Goal: Task Accomplishment & Management: Manage account settings

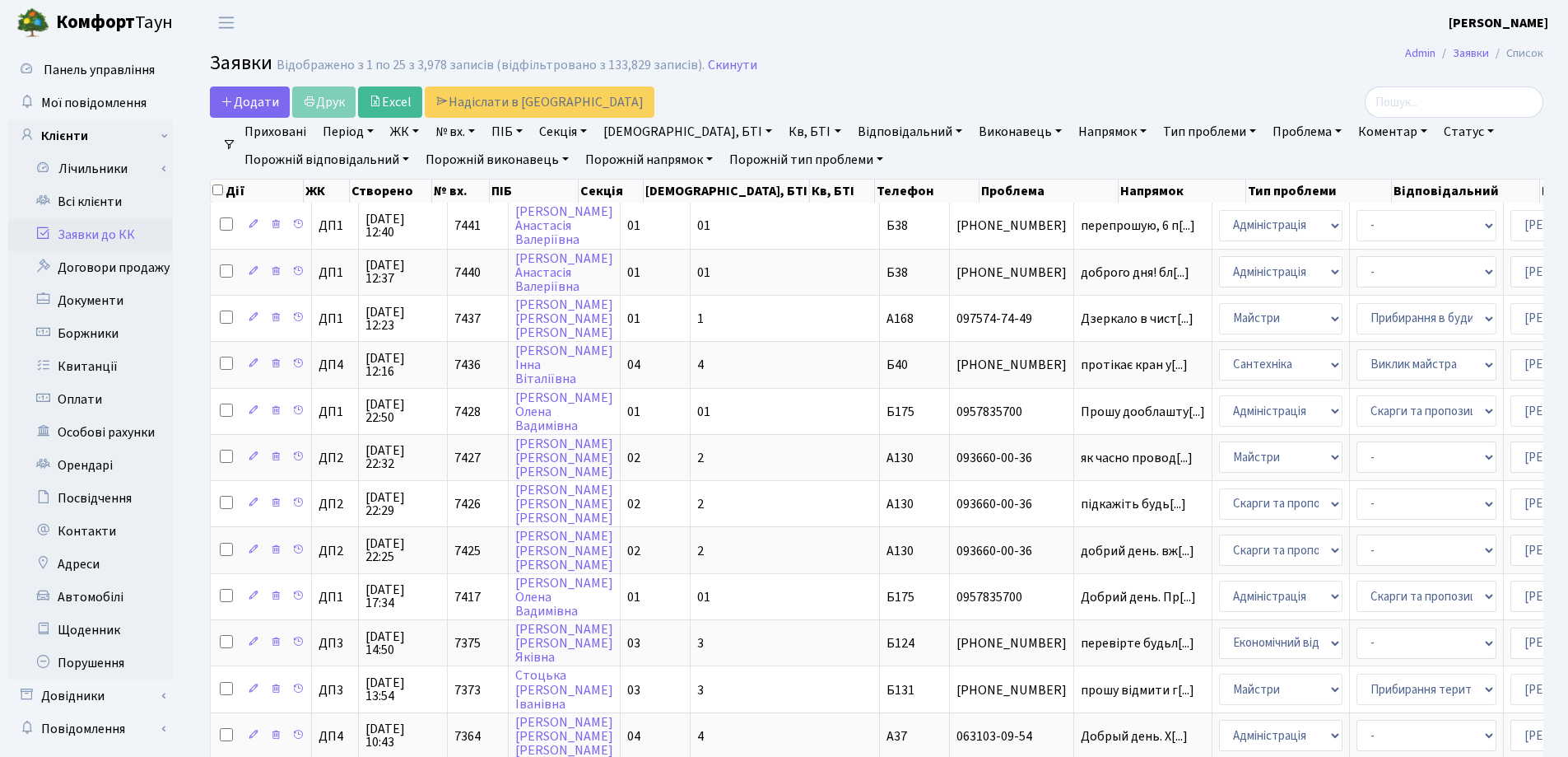
select select "25"
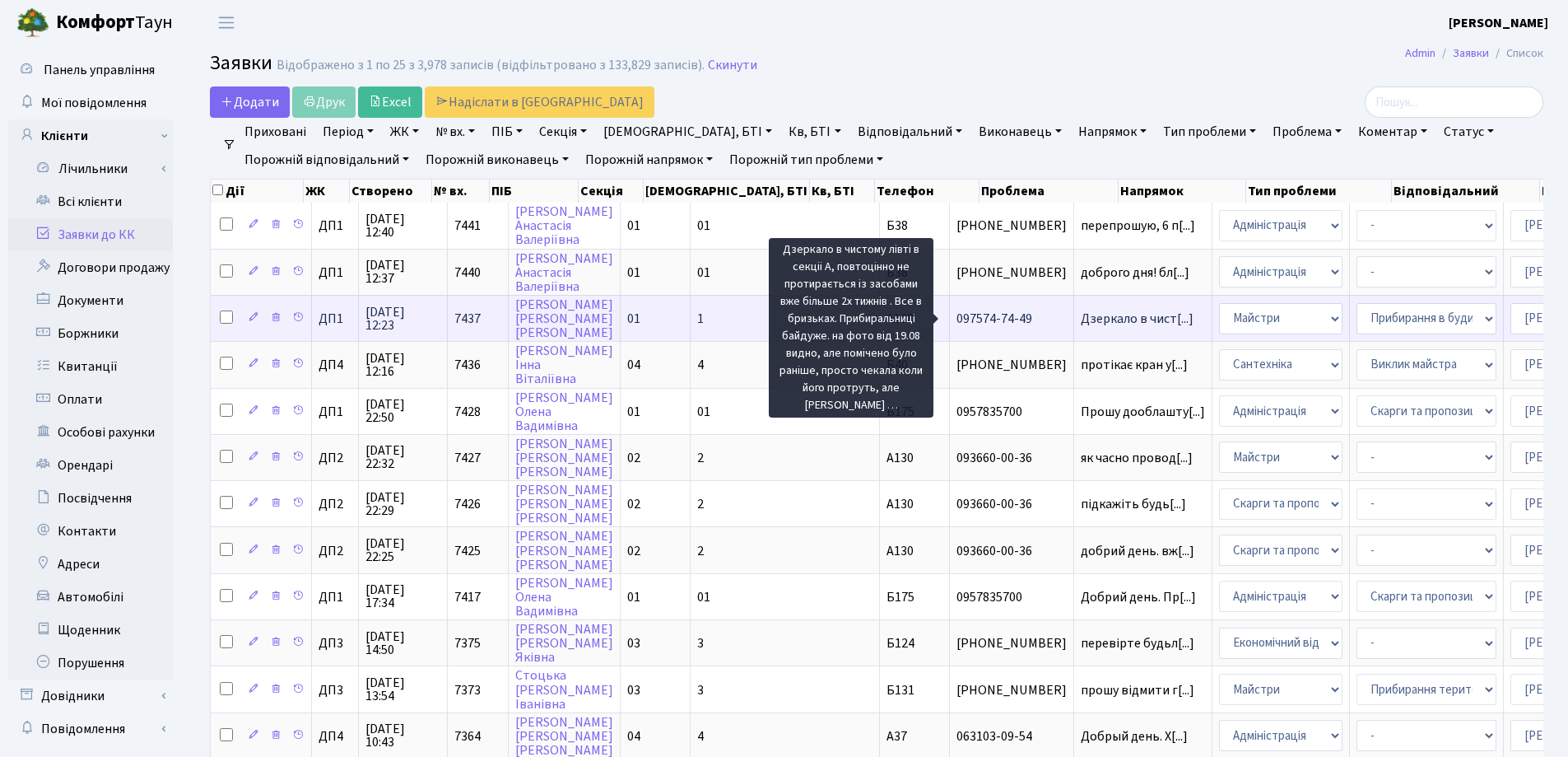
click at [1081, 319] on span "Дзеркало в чист[...]" at bounding box center [1137, 319] width 112 height 18
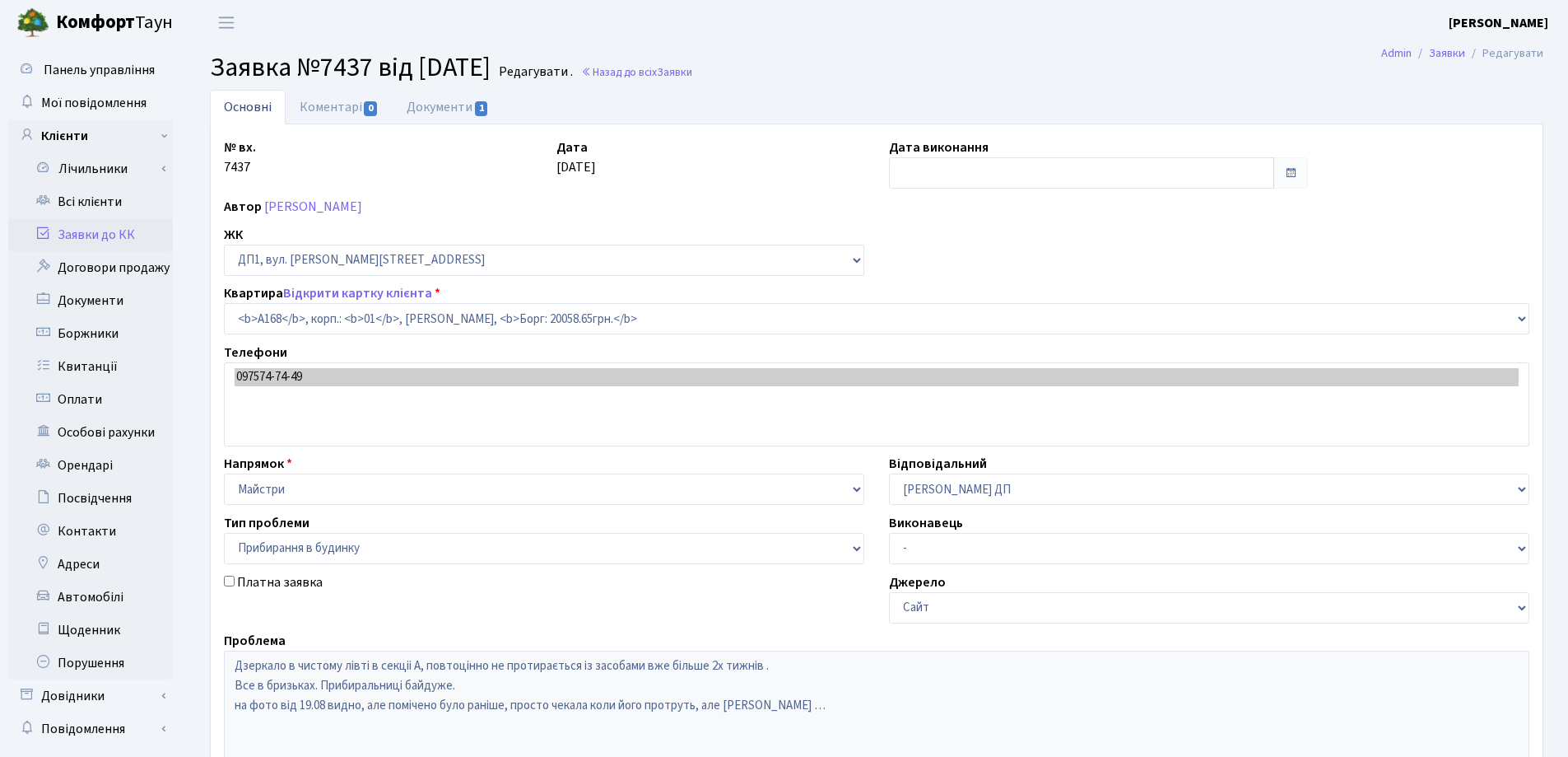
select select "29947"
select select "58"
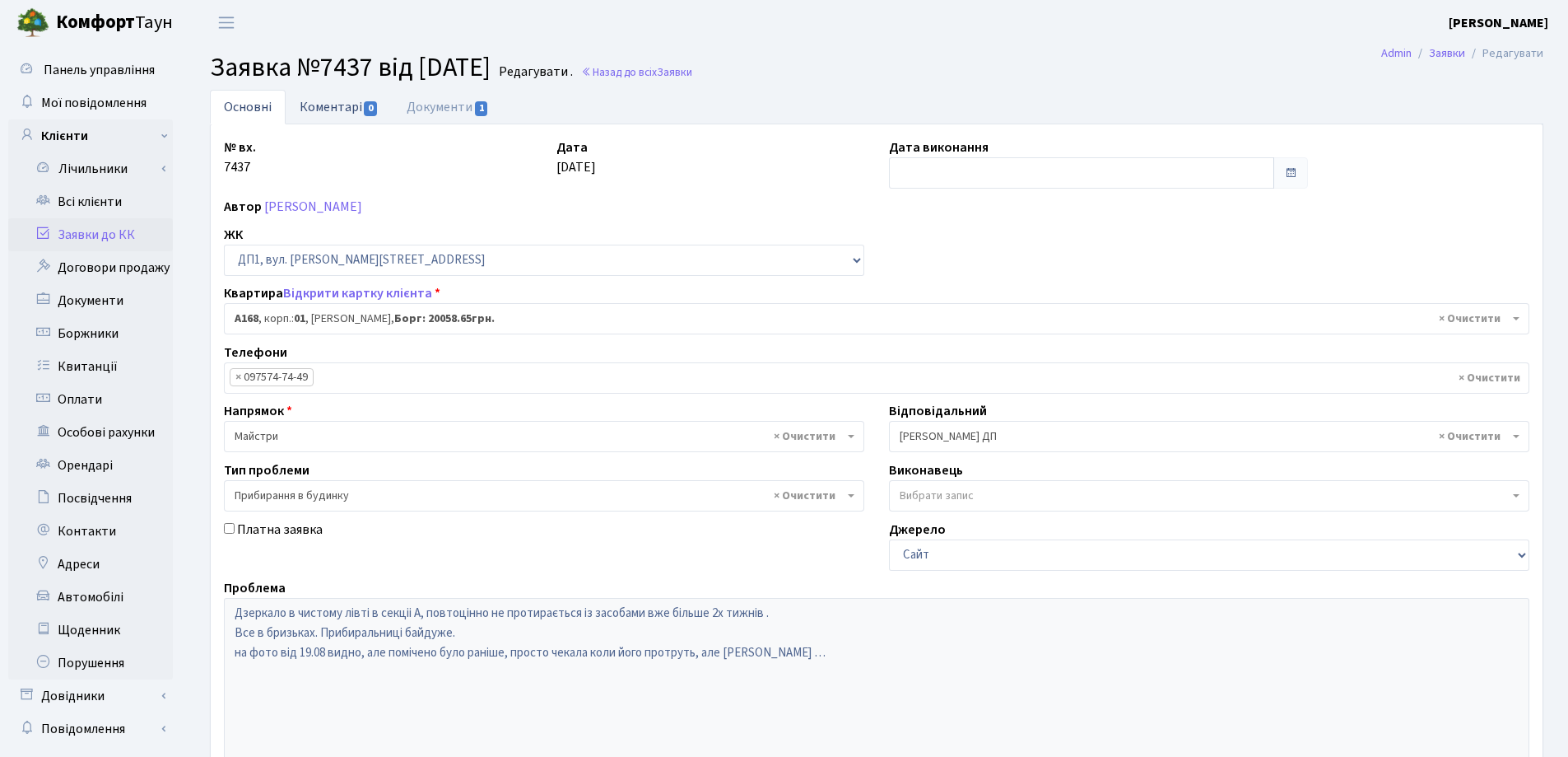
click at [345, 107] on link "Коментарі 0" at bounding box center [339, 106] width 107 height 33
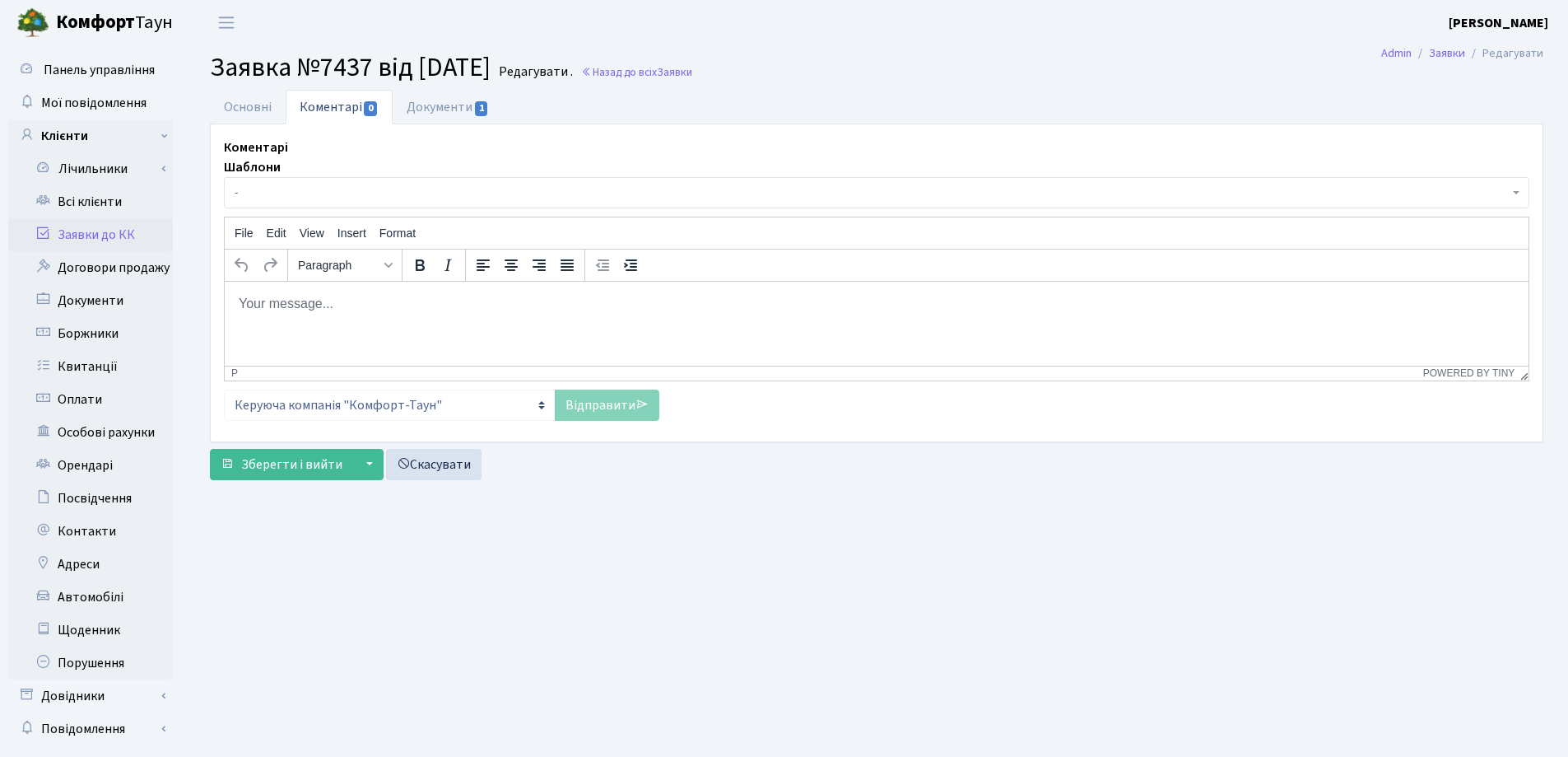
click at [298, 297] on body "Rich Text Area. Press ALT-0 for help." at bounding box center [876, 303] width 1277 height 18
click at [277, 469] on span "Зберегти і вийти" at bounding box center [291, 465] width 101 height 18
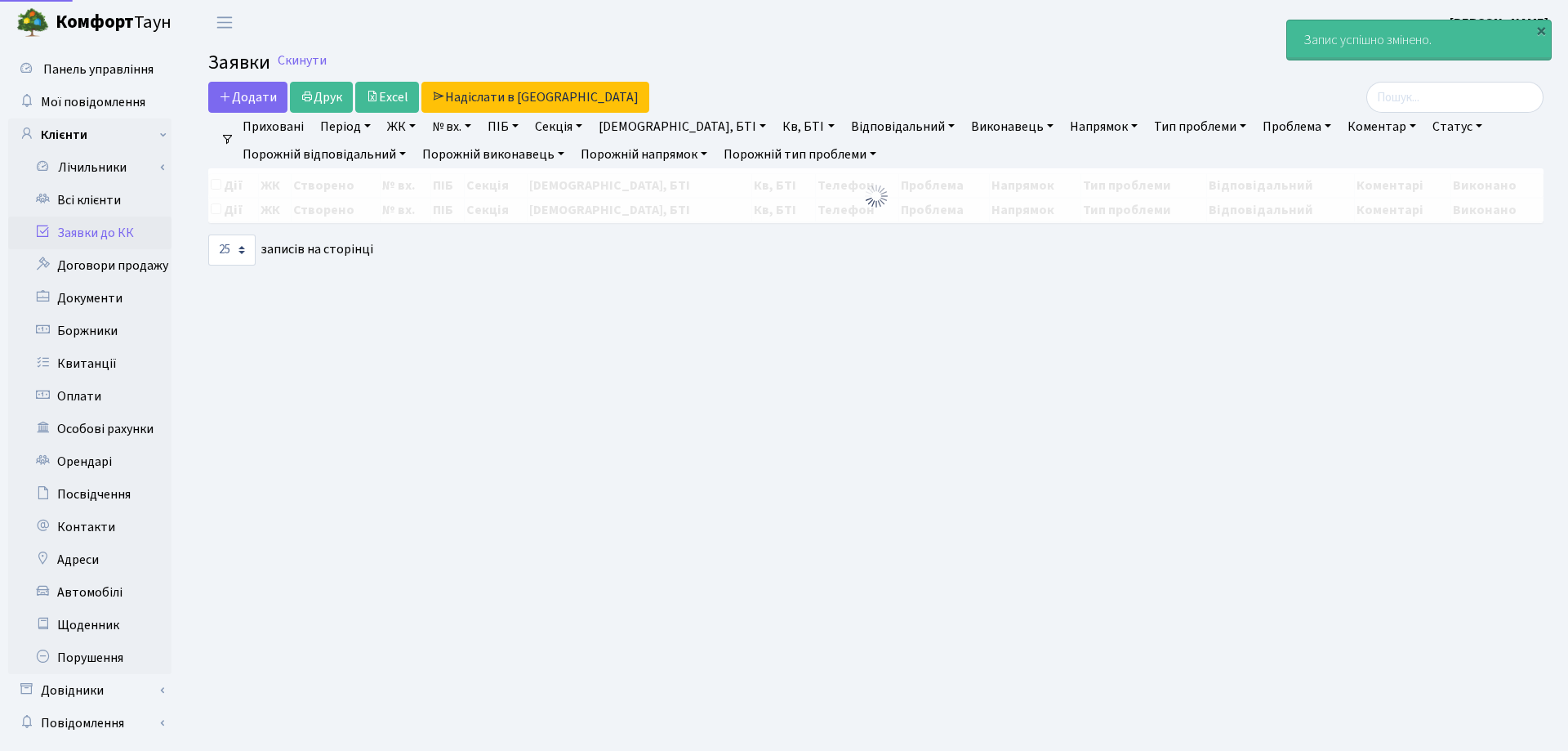
select select "25"
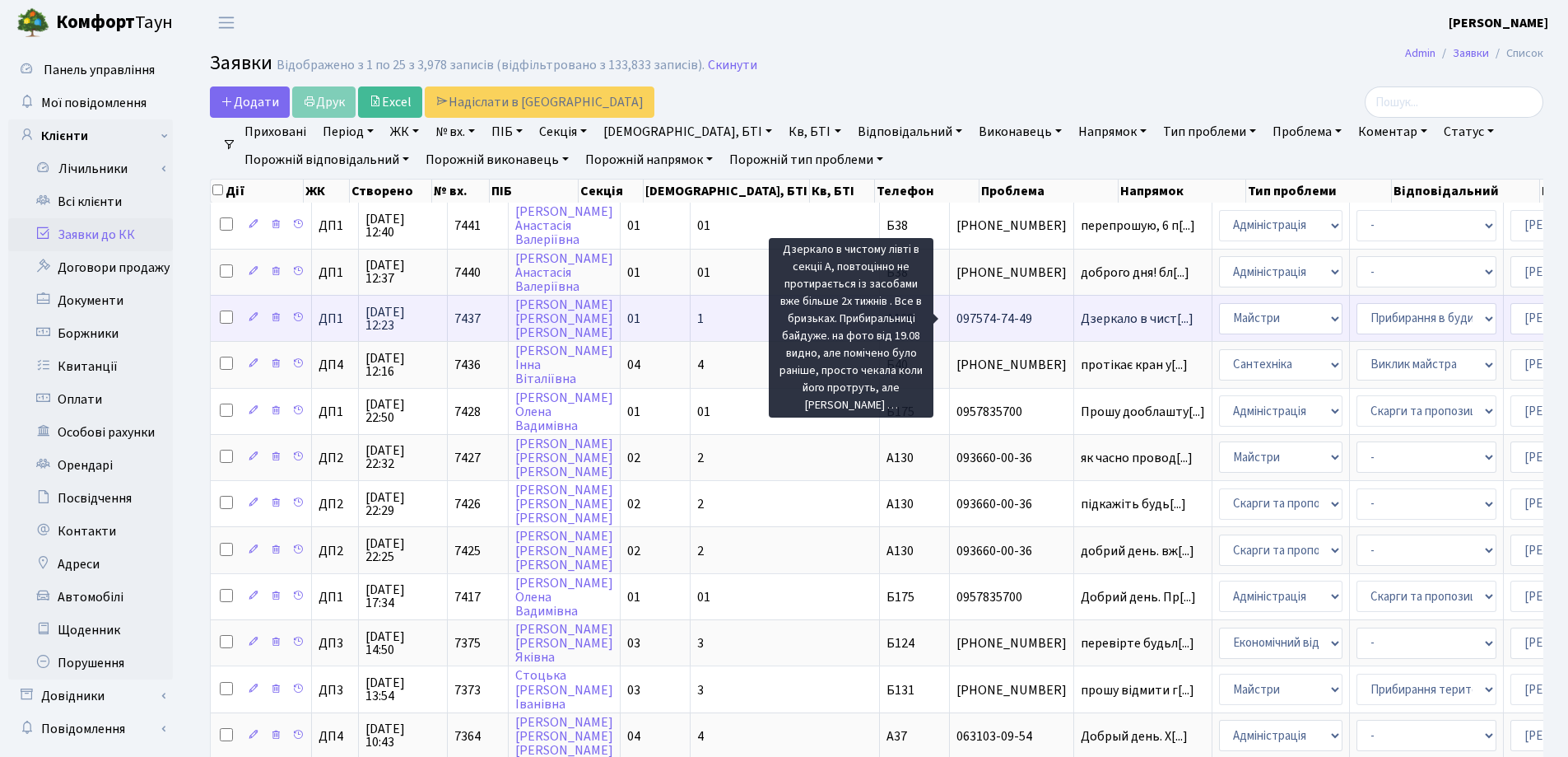
click at [1081, 322] on span "Дзеркало в чист[...]" at bounding box center [1137, 319] width 112 height 18
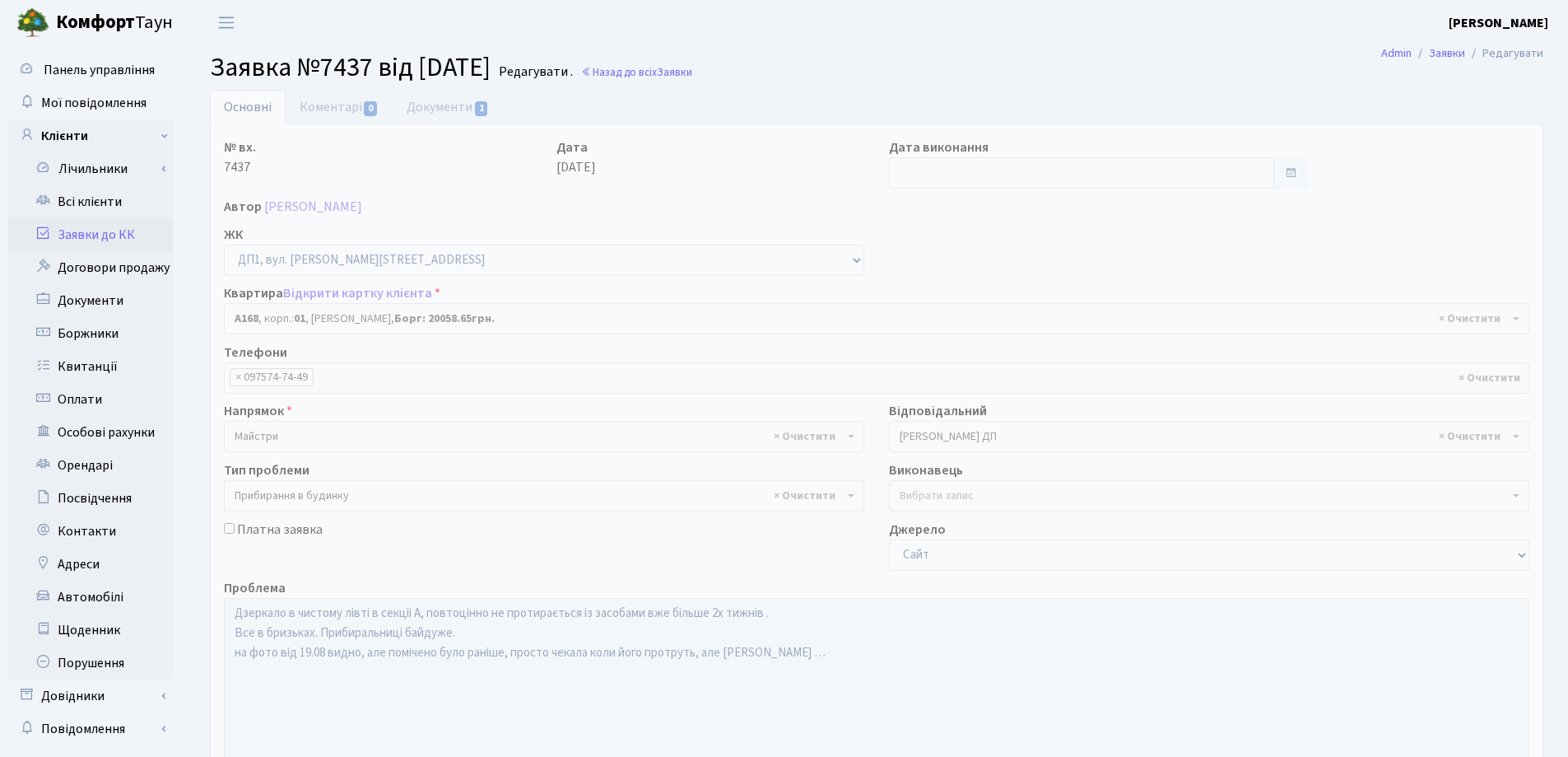
select select "29947"
select select "58"
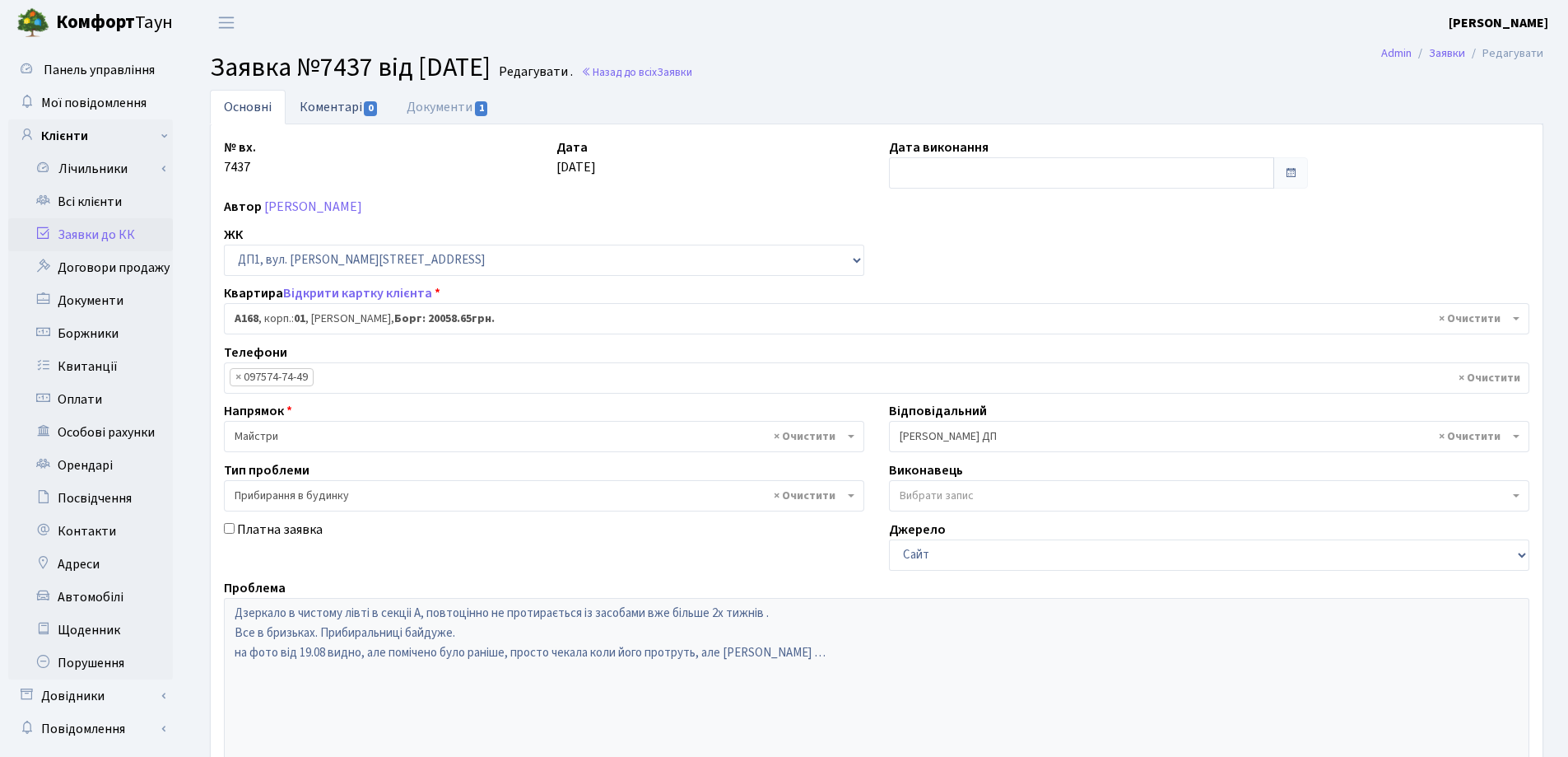
click at [345, 108] on link "Коментарі 0" at bounding box center [339, 106] width 107 height 33
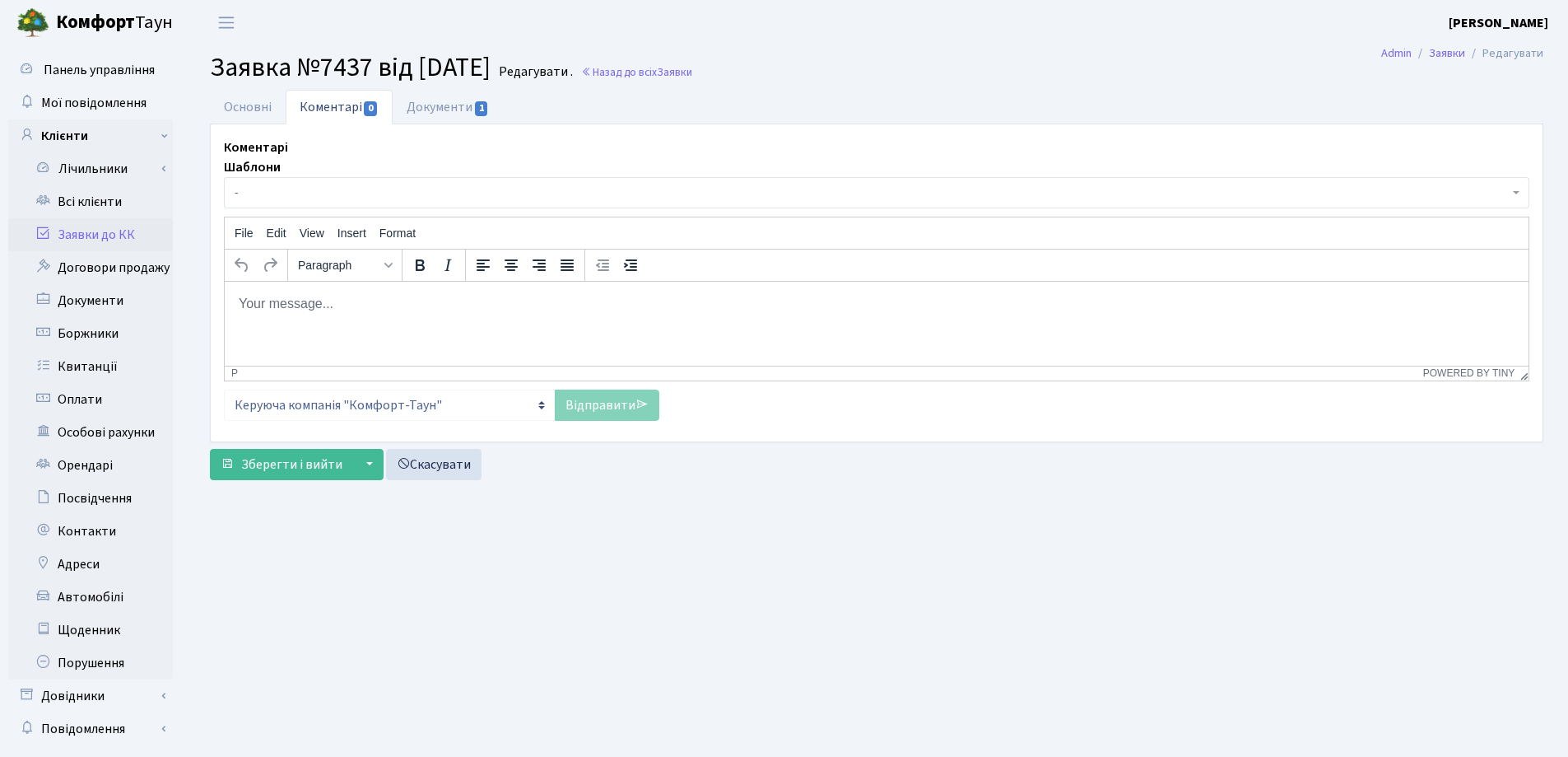
click at [279, 316] on html at bounding box center [876, 303] width 1304 height 45
click at [593, 395] on link "Відправити" at bounding box center [607, 406] width 104 height 32
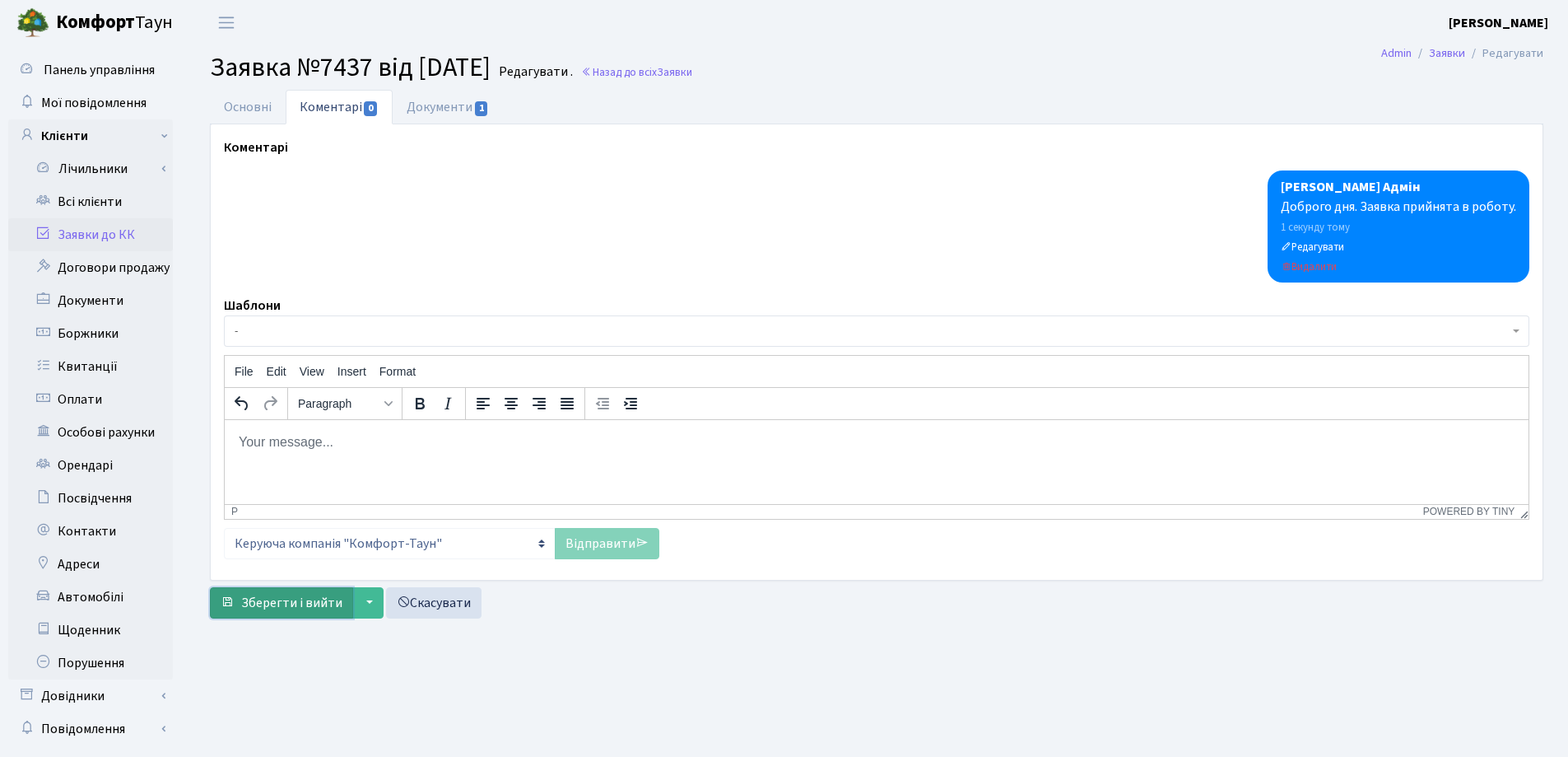
click at [290, 599] on span "Зберегти і вийти" at bounding box center [291, 602] width 101 height 18
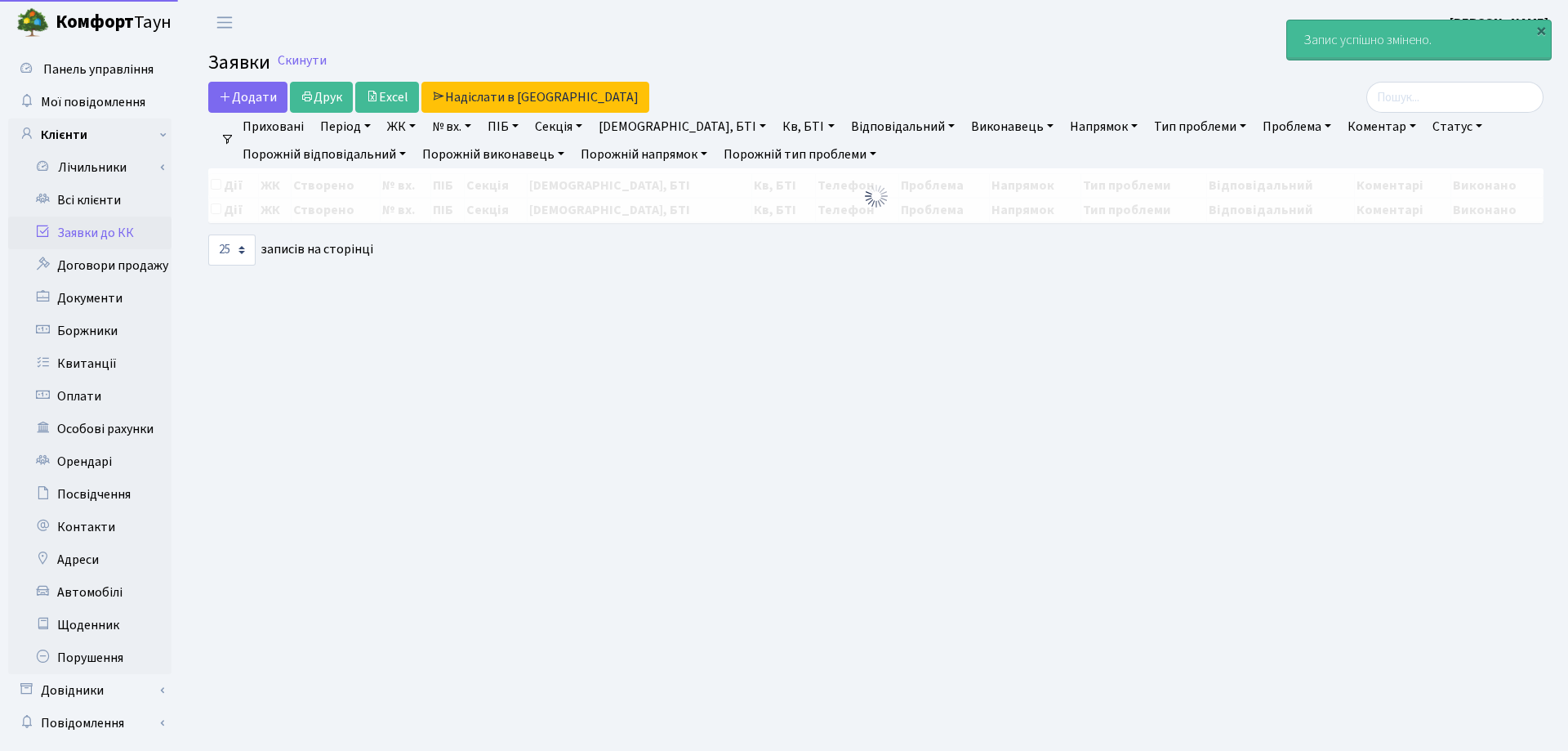
select select "25"
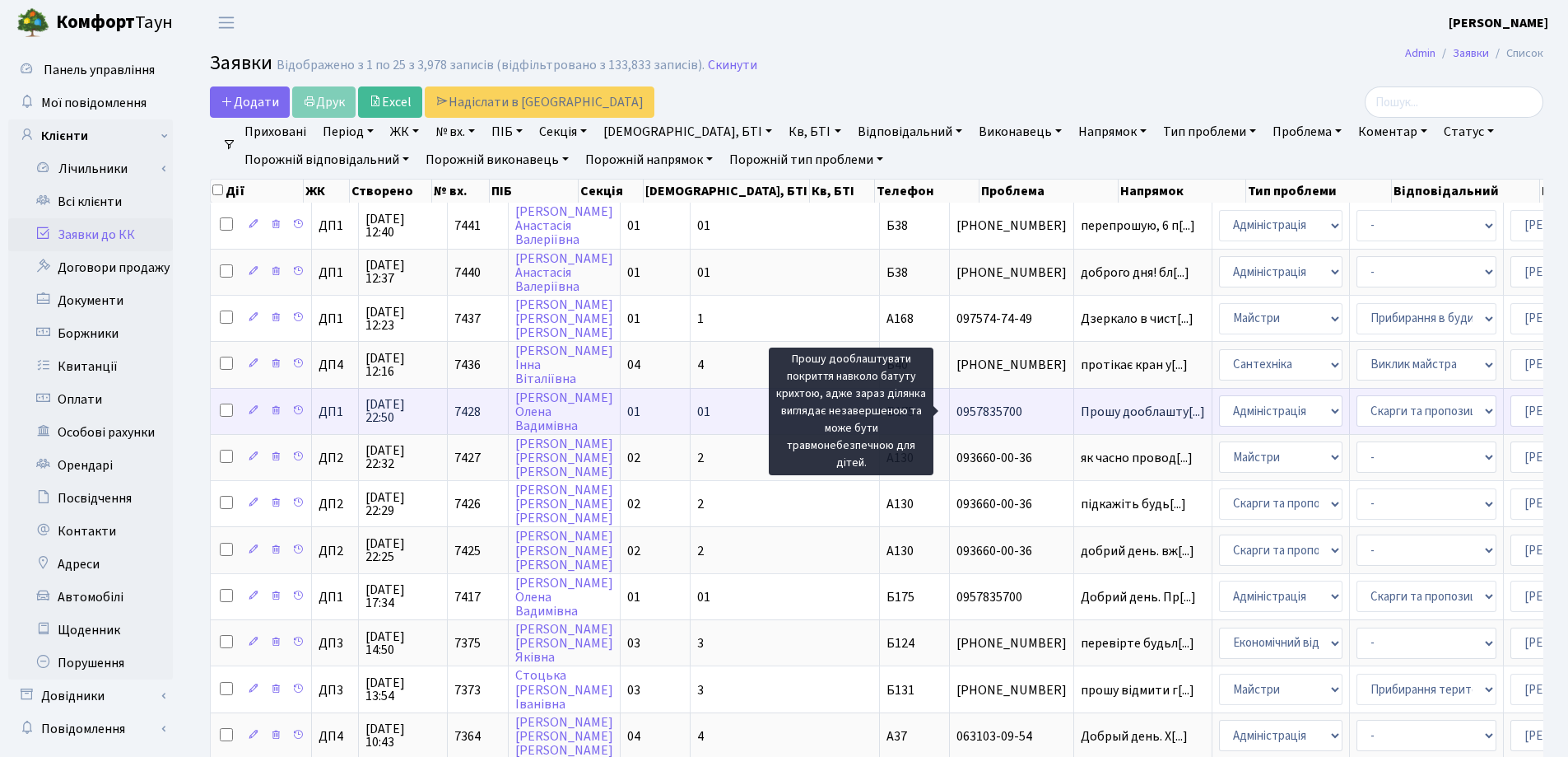
click at [1081, 416] on span "Прошу дооблашту[...]" at bounding box center [1143, 412] width 125 height 18
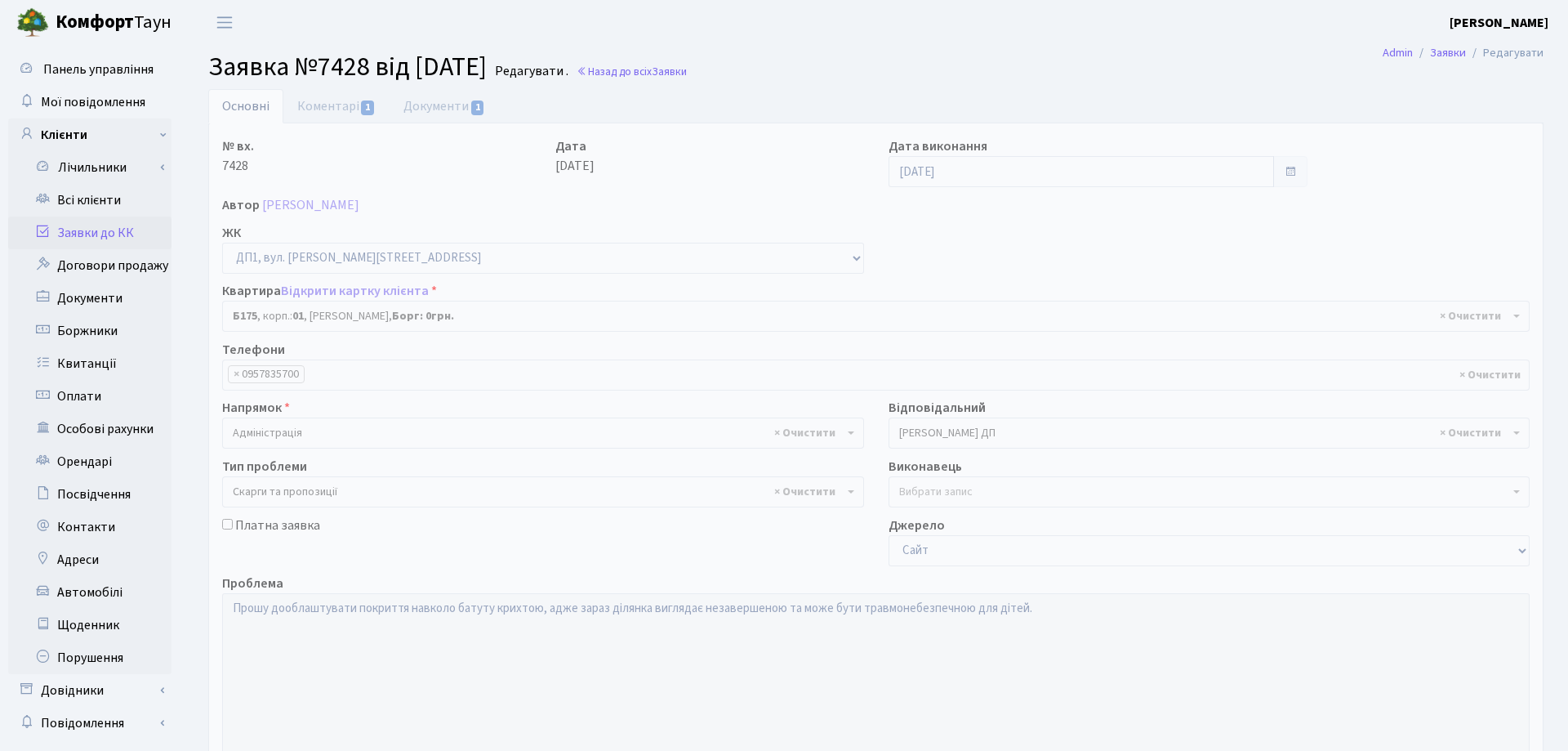
select select "30586"
select select "55"
click at [319, 106] on link "Коментарі 1" at bounding box center [336, 105] width 106 height 33
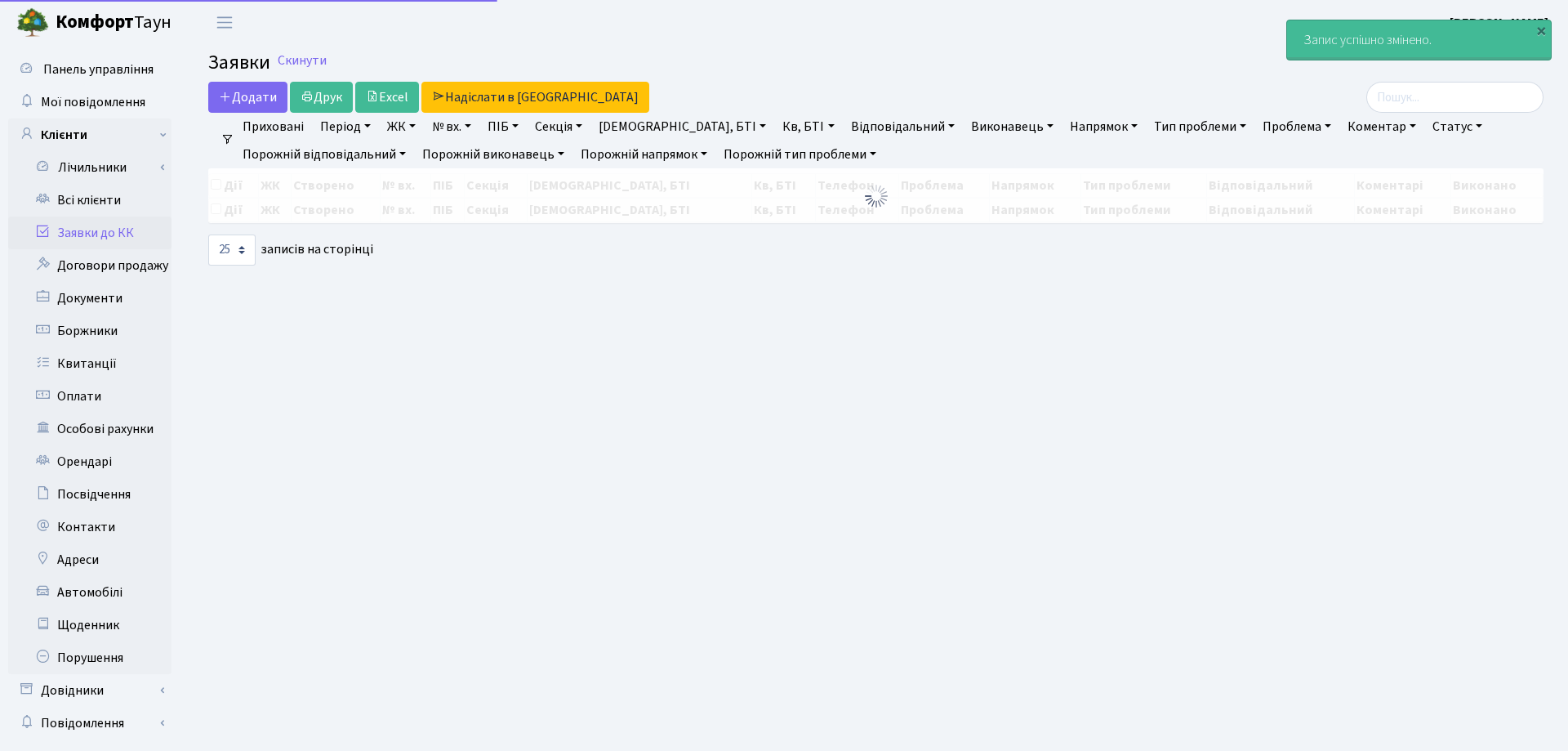
select select "25"
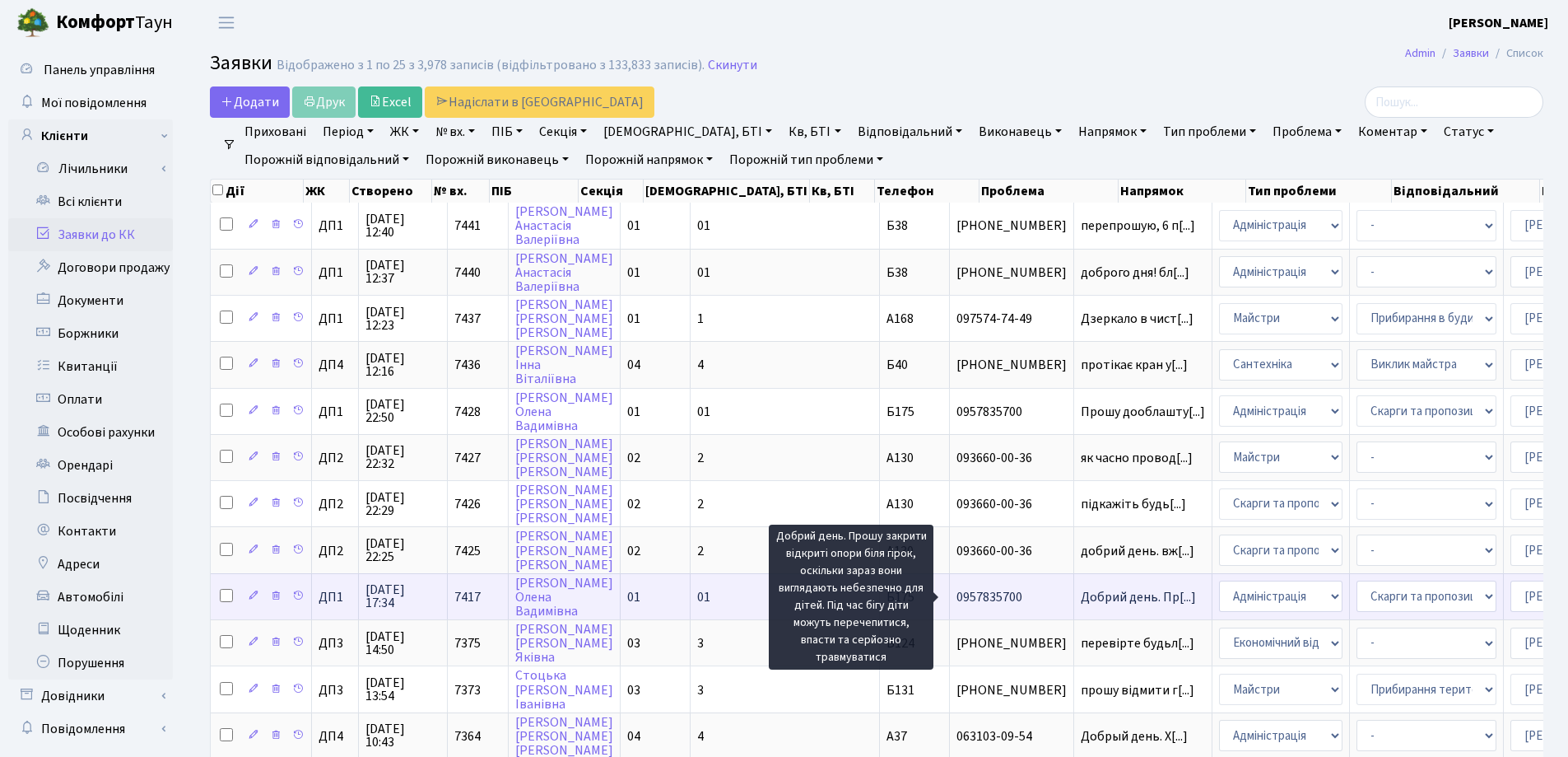
click at [1081, 603] on span "Добрий день. Пр[...]" at bounding box center [1138, 597] width 115 height 18
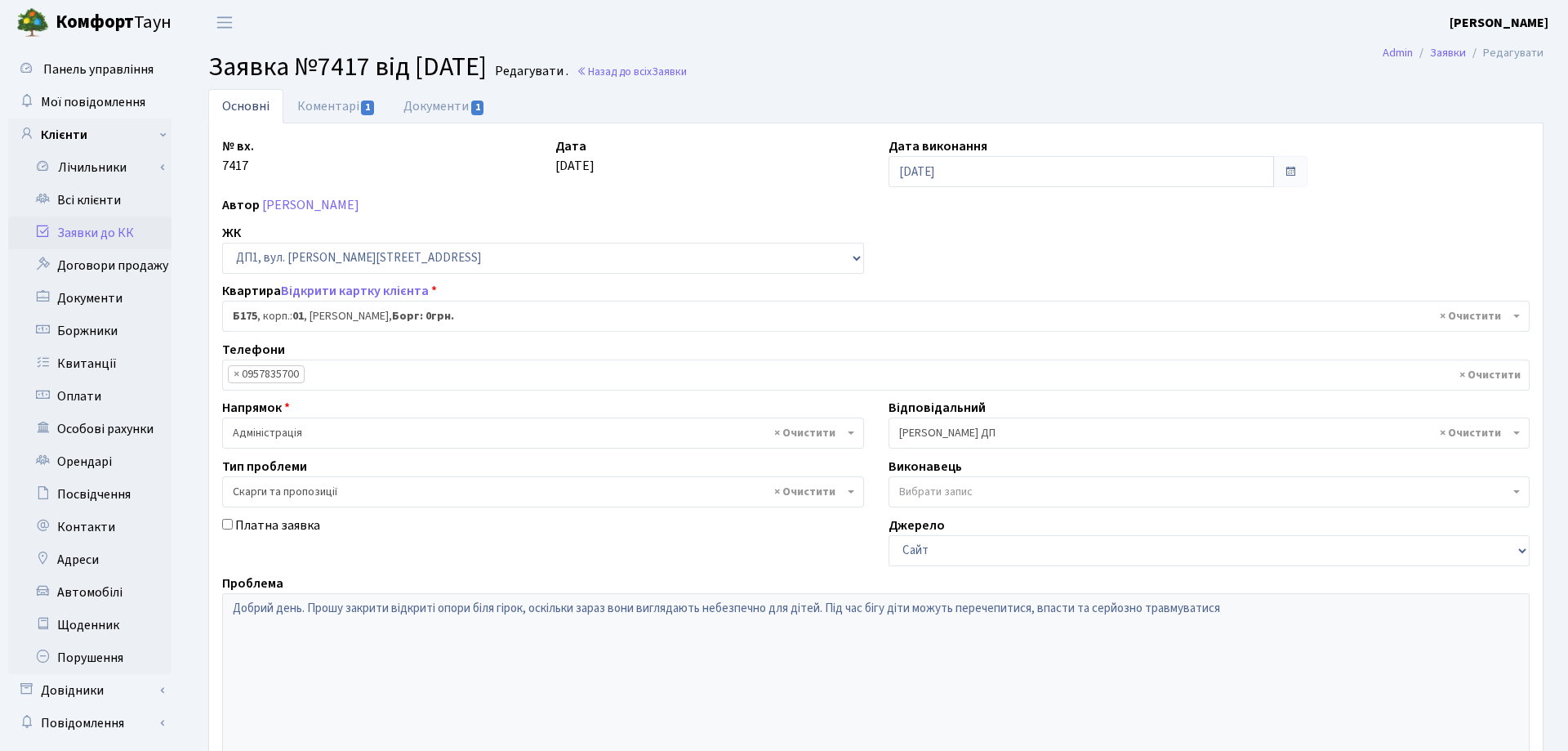
select select "30586"
select select "55"
click at [445, 105] on link "Документи 1" at bounding box center [444, 105] width 110 height 33
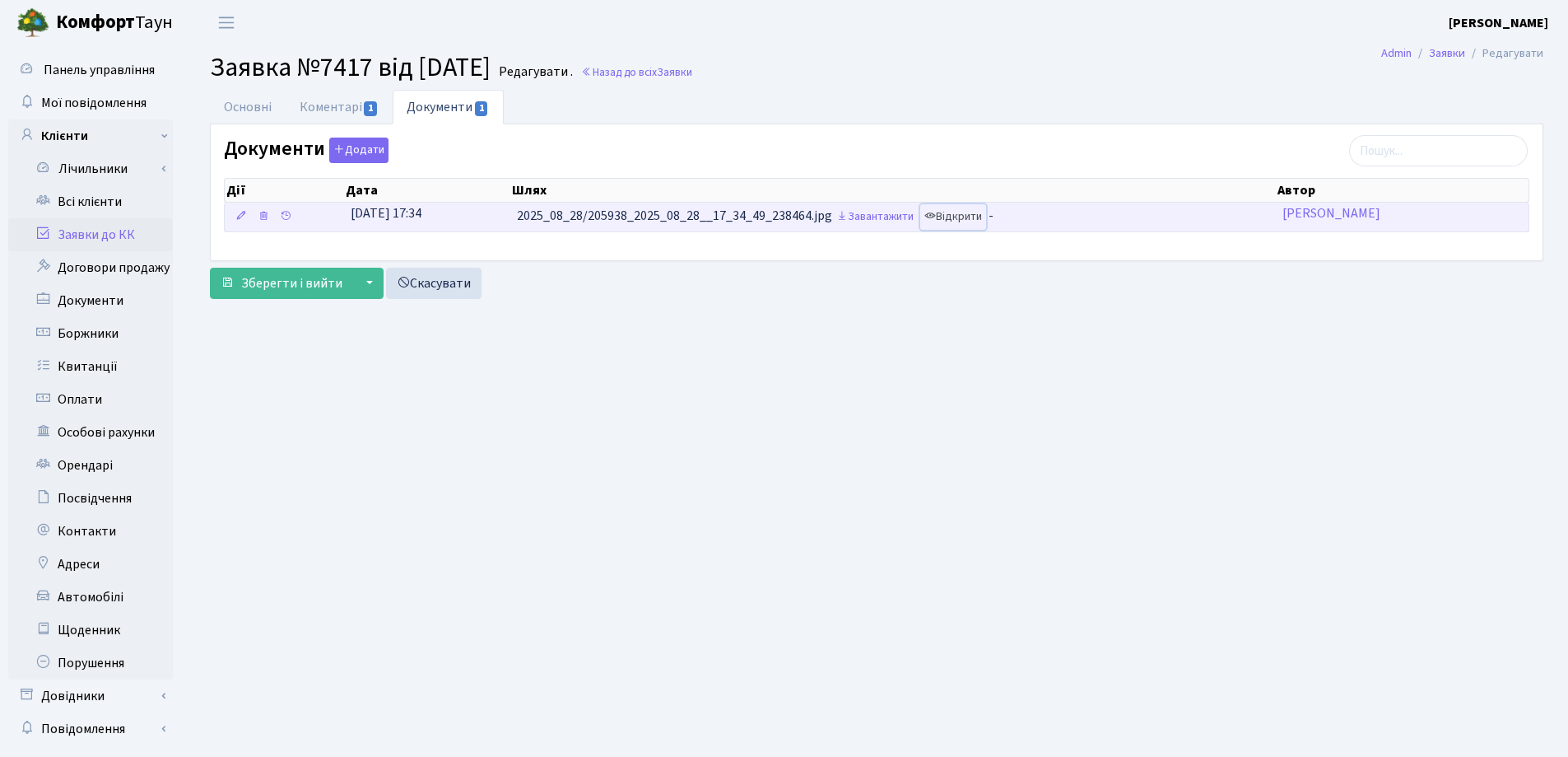
click at [983, 222] on link "Відкрити" at bounding box center [953, 217] width 66 height 25
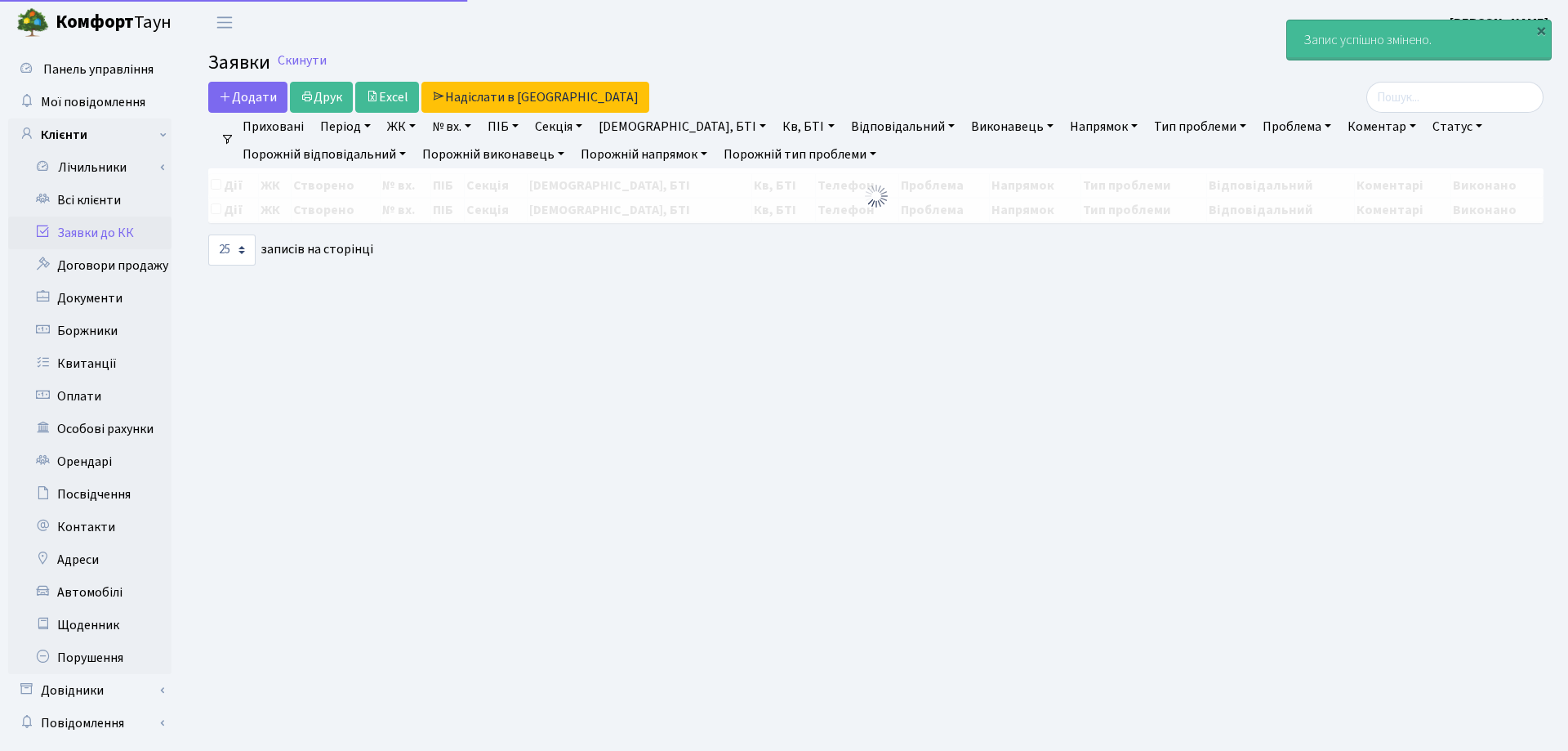
select select "25"
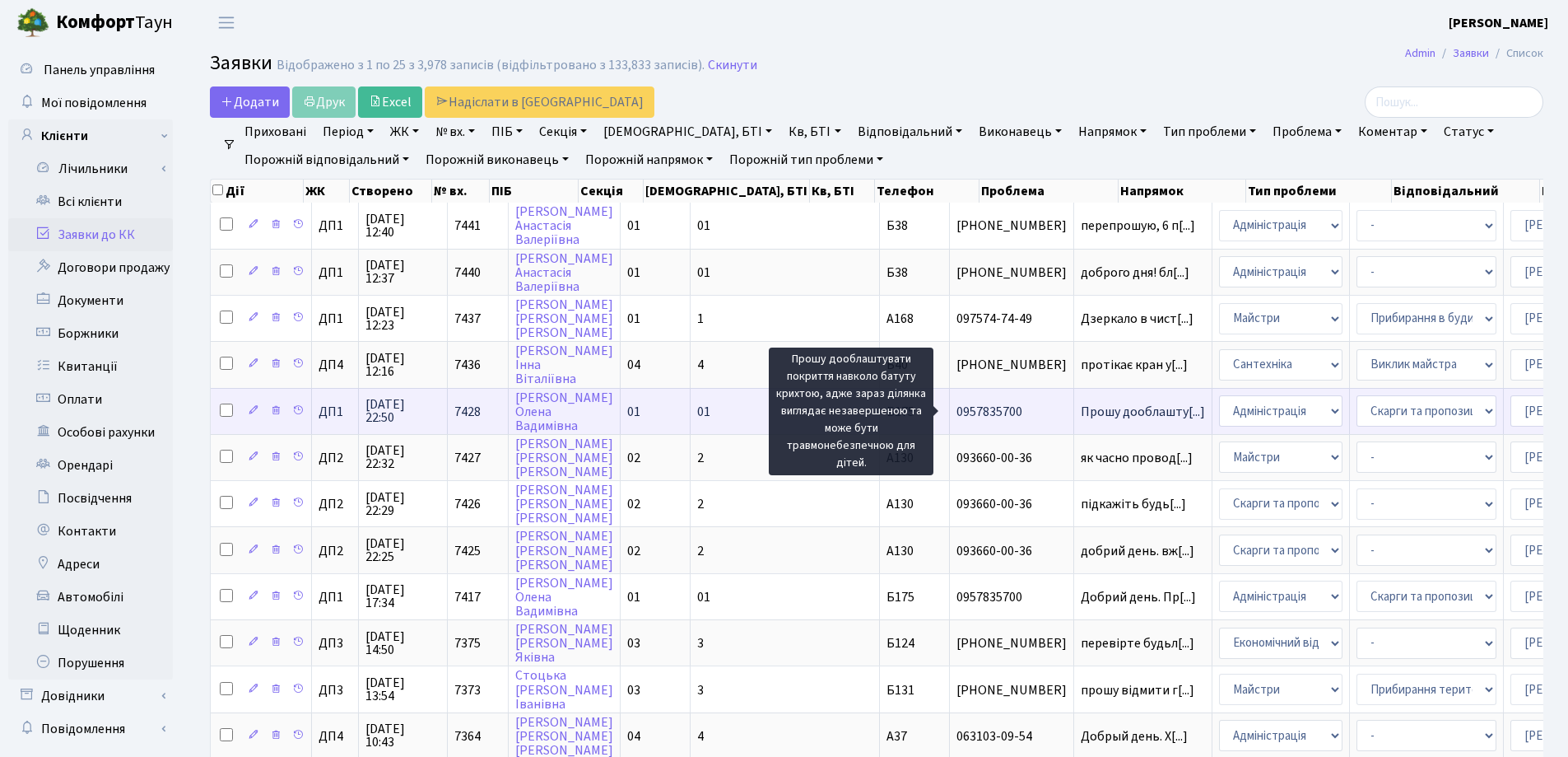
click at [1081, 416] on span "Прошу дооблашту[...]" at bounding box center [1143, 412] width 125 height 18
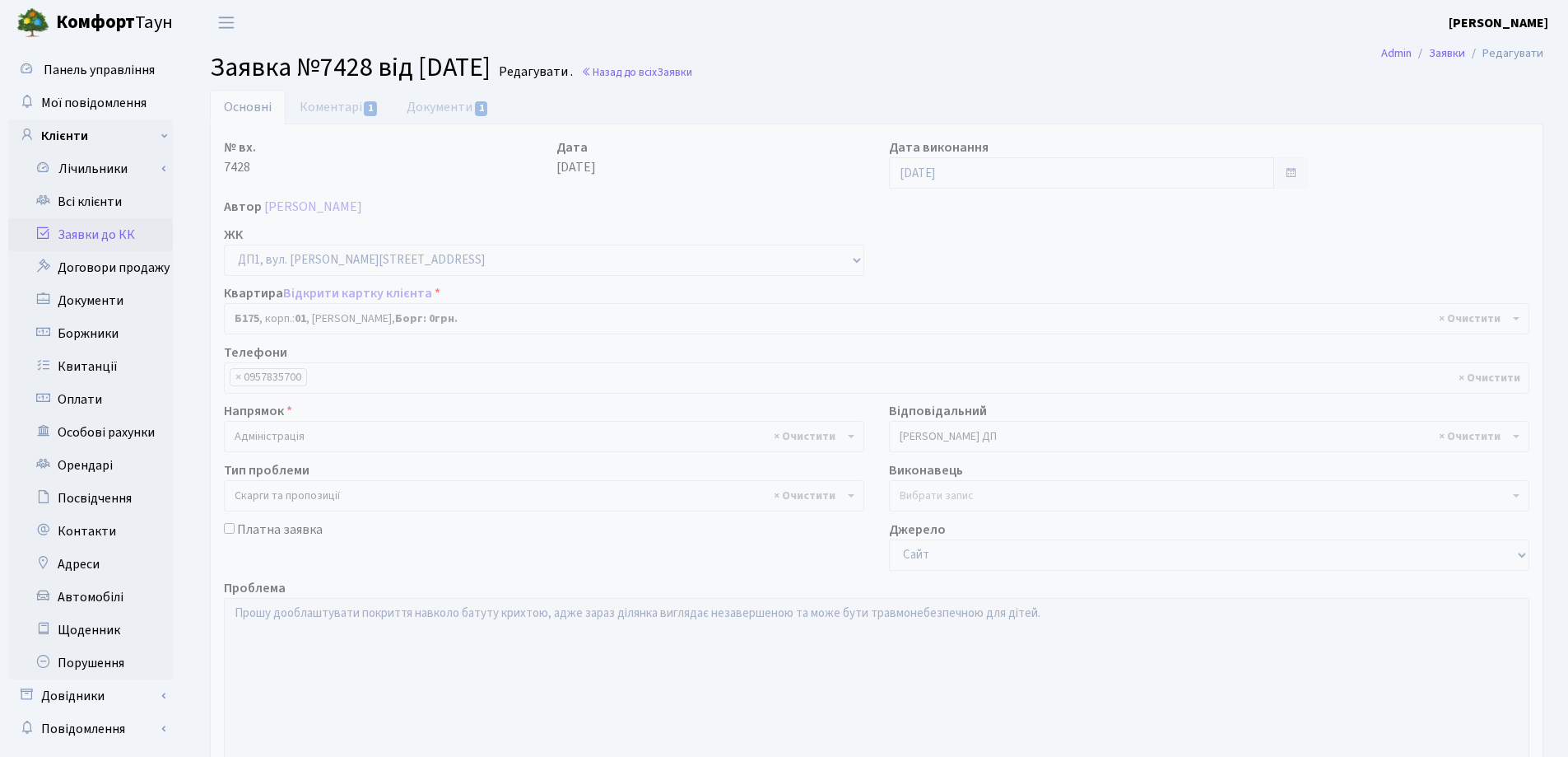
select select "30586"
select select "55"
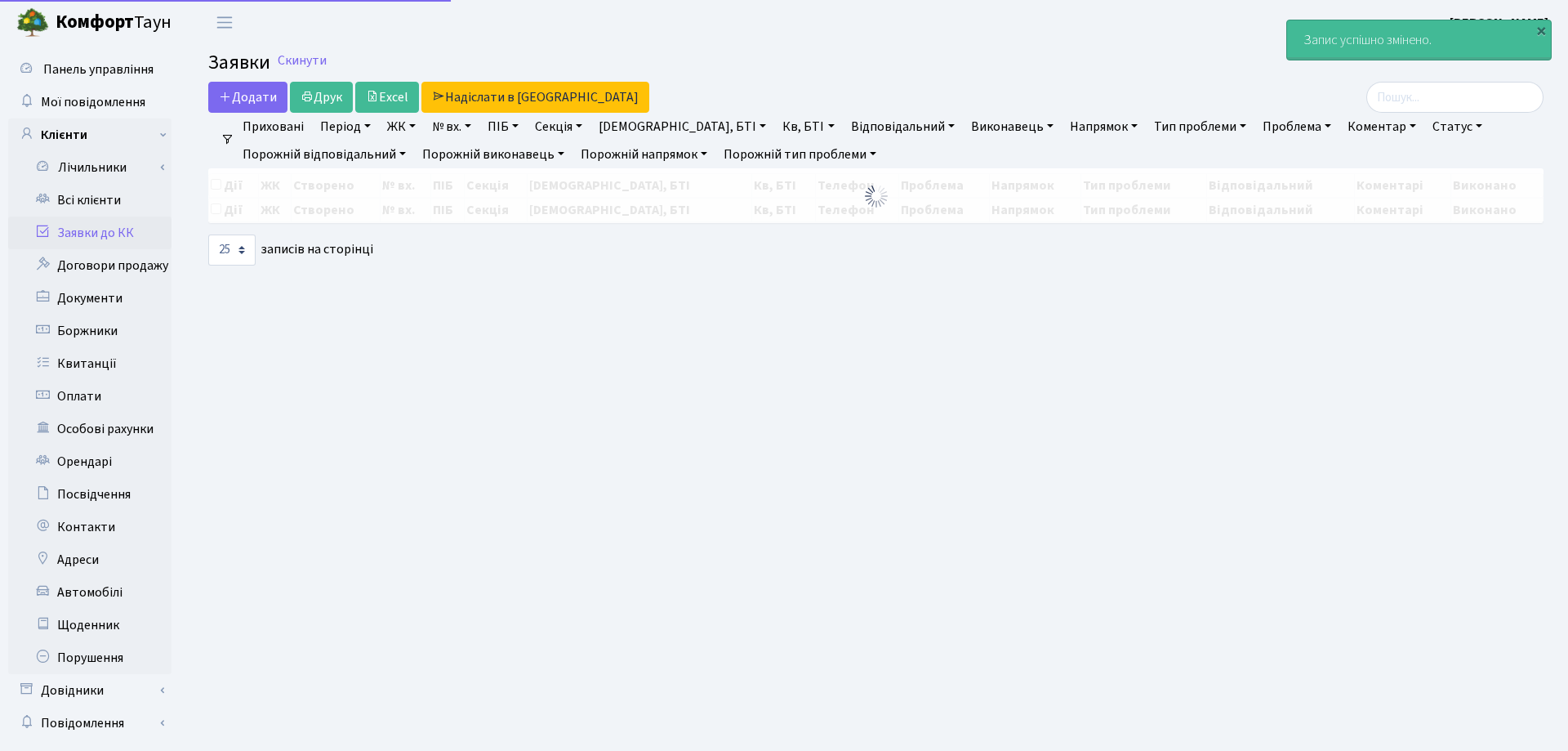
select select "25"
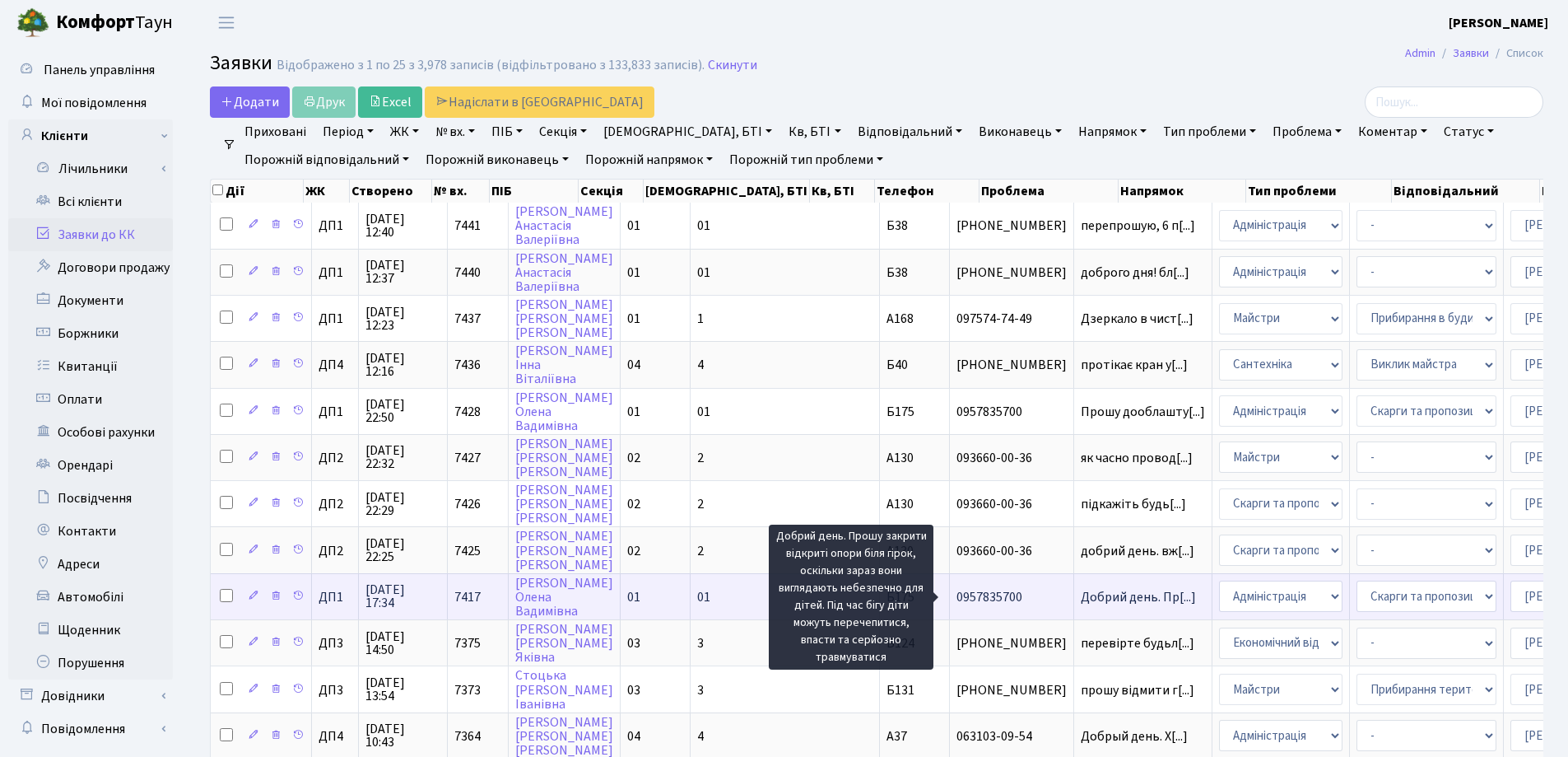
click at [1081, 596] on span "Добрий день. Пр[...]" at bounding box center [1138, 597] width 115 height 18
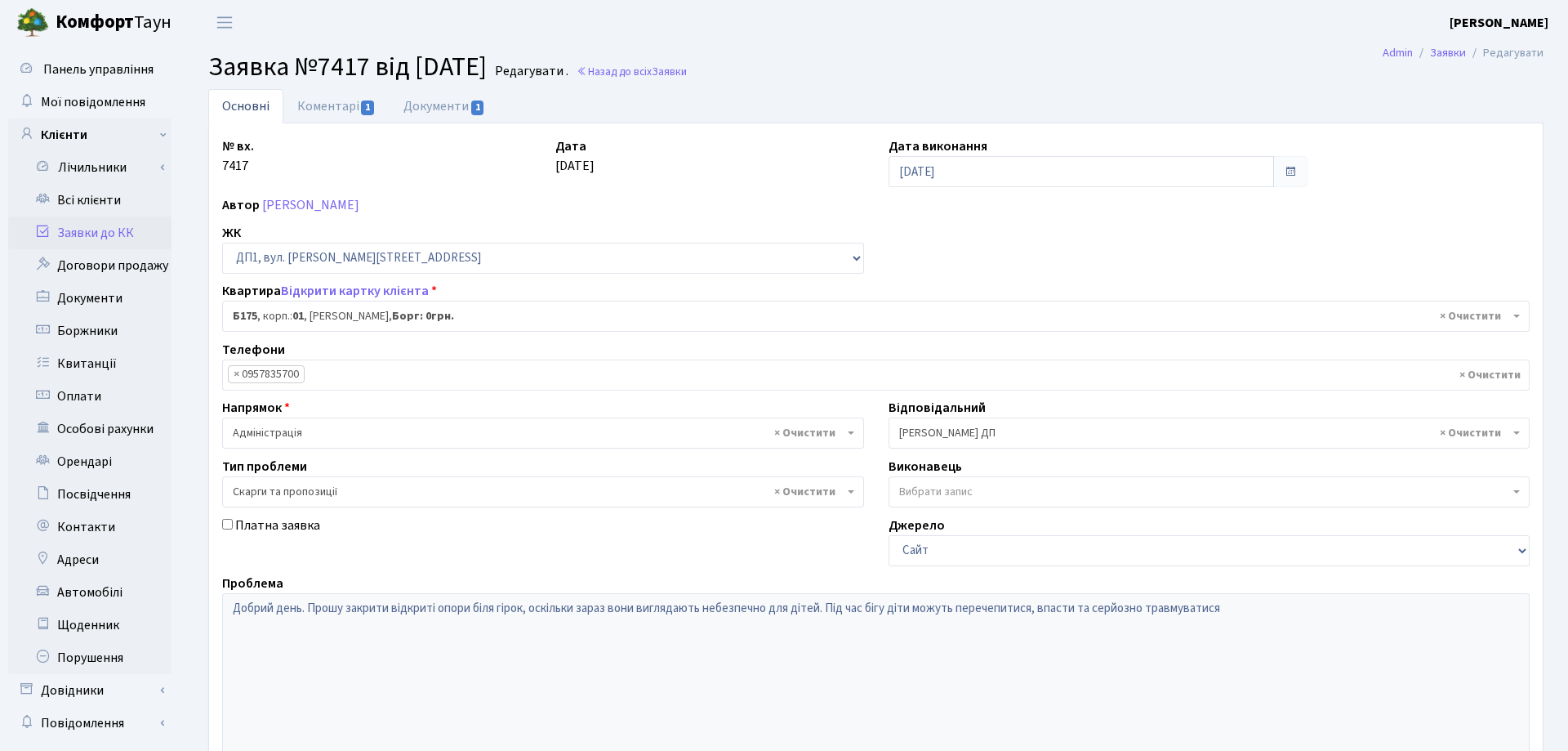
select select "30586"
select select "55"
click at [346, 112] on link "Коментарі 1" at bounding box center [336, 105] width 106 height 33
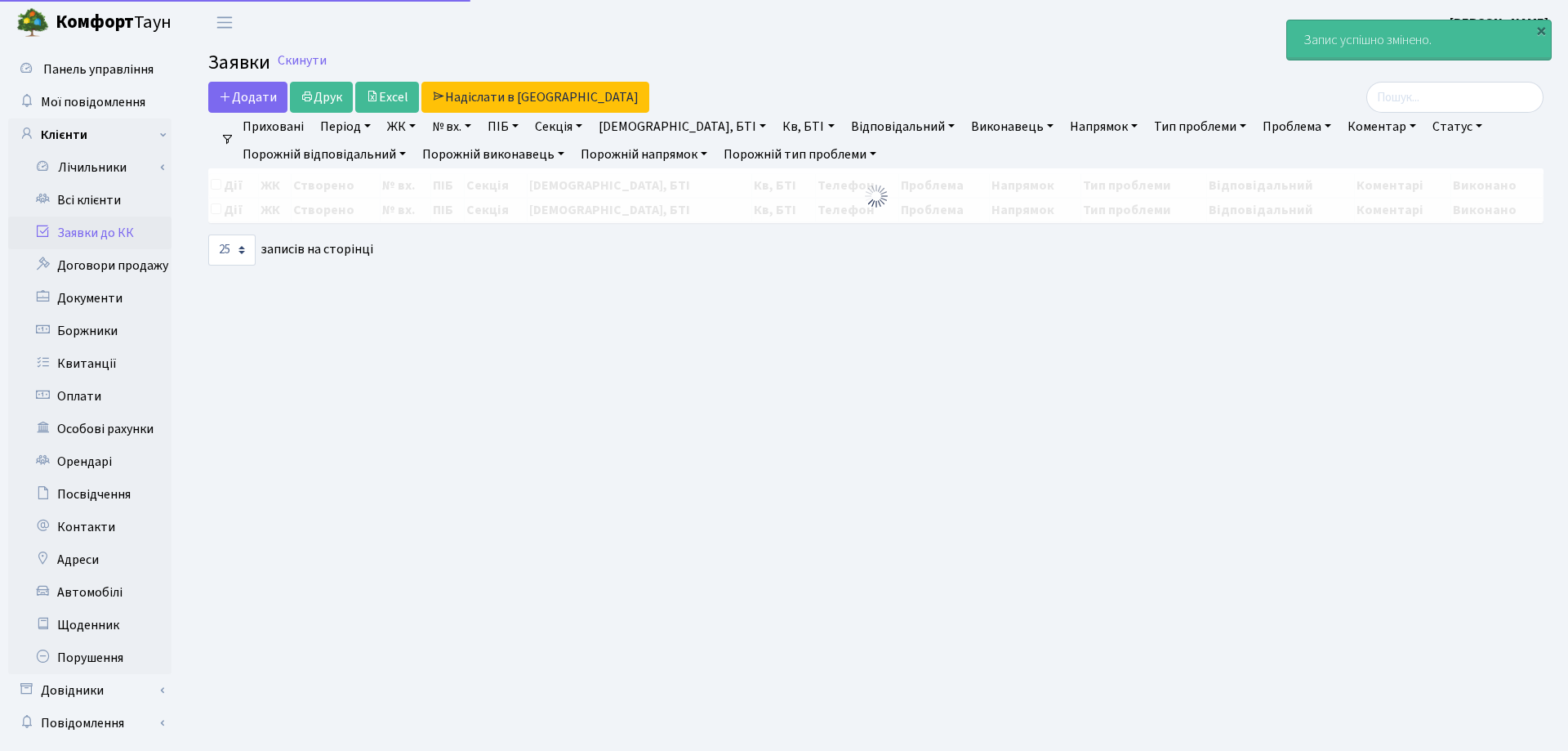
select select "25"
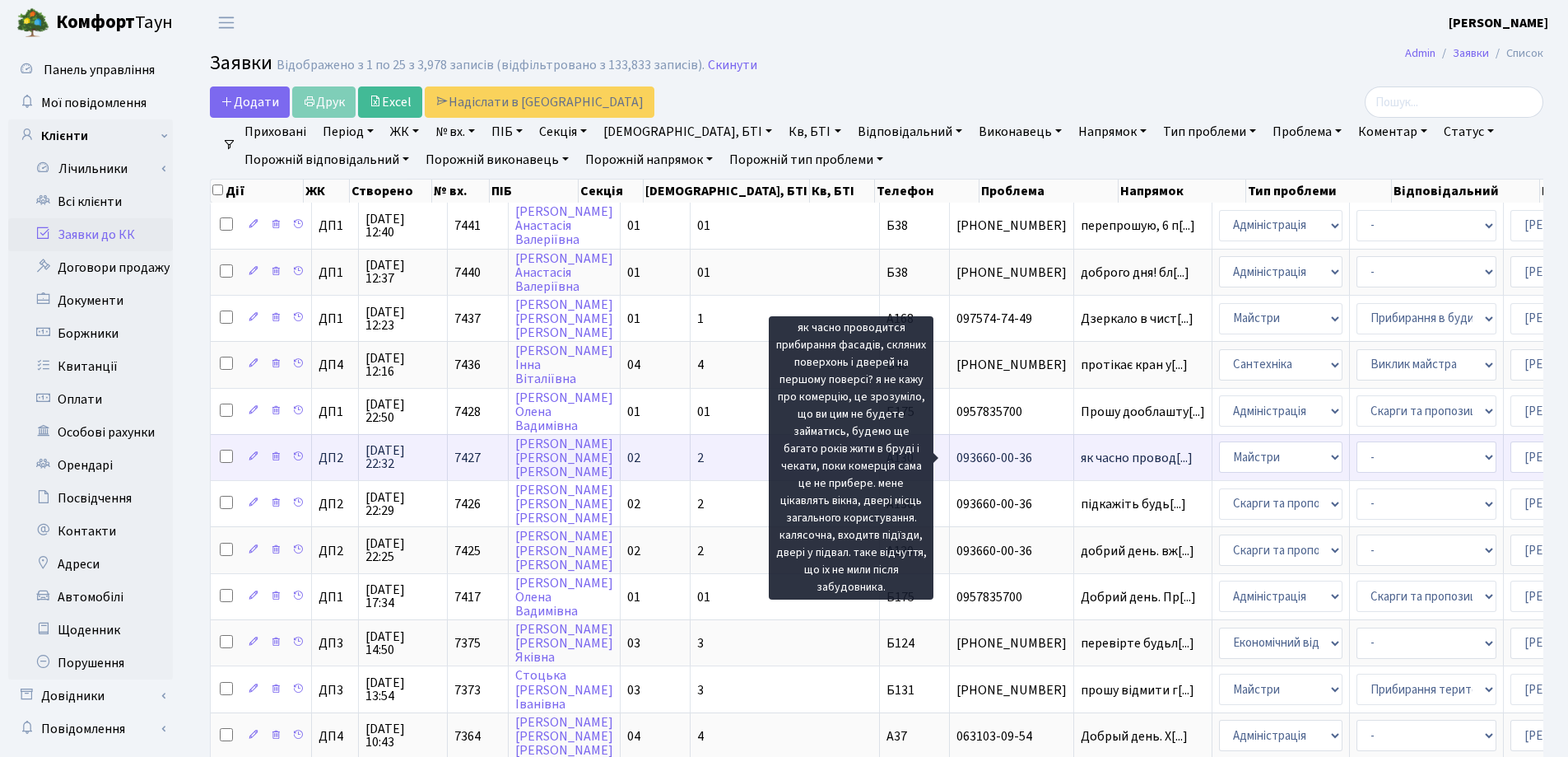
click at [1081, 453] on span "як часно провод[...]" at bounding box center [1137, 458] width 112 height 18
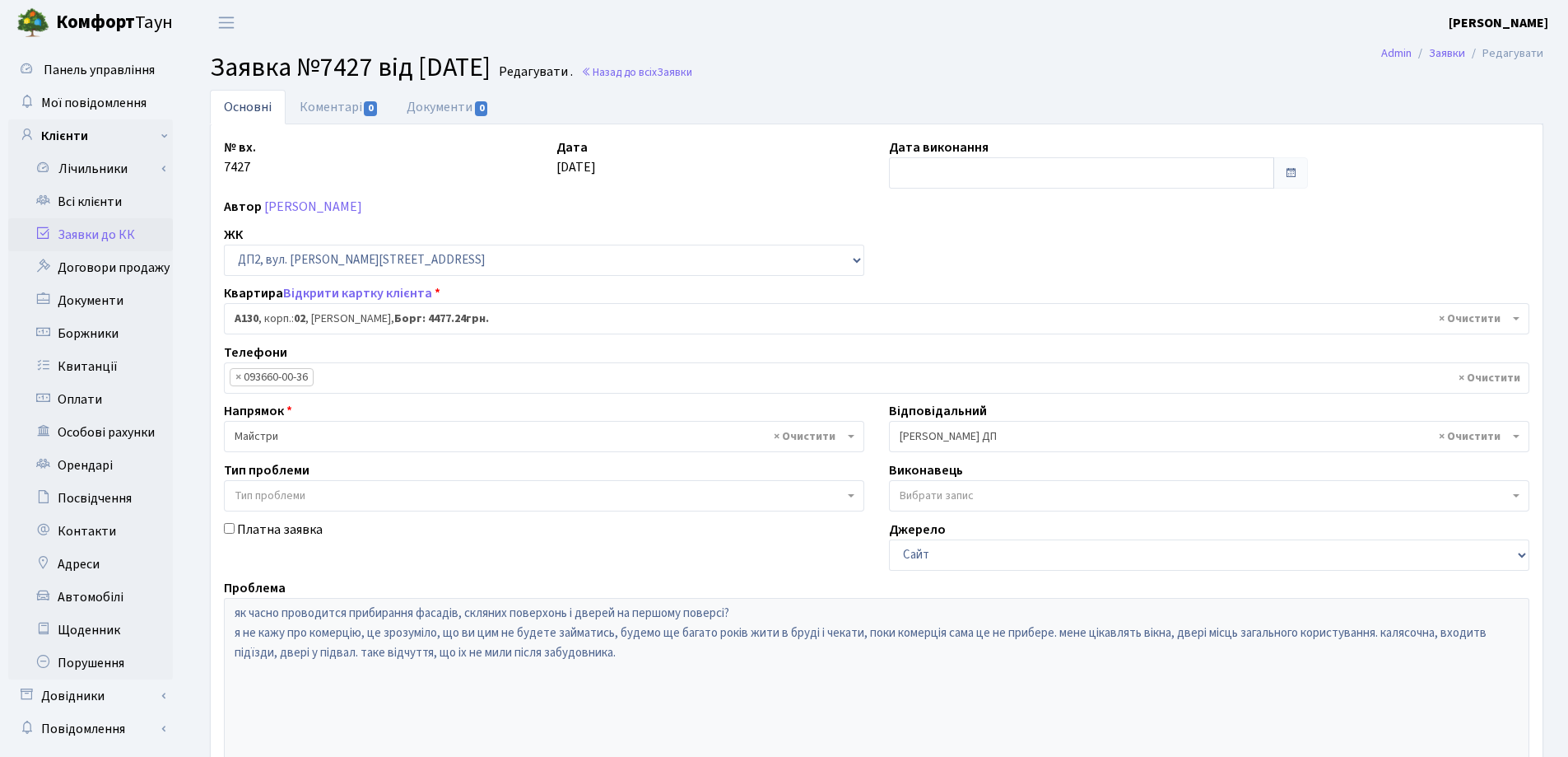
select select "30955"
click at [322, 109] on link "Коментарі 0" at bounding box center [339, 106] width 107 height 33
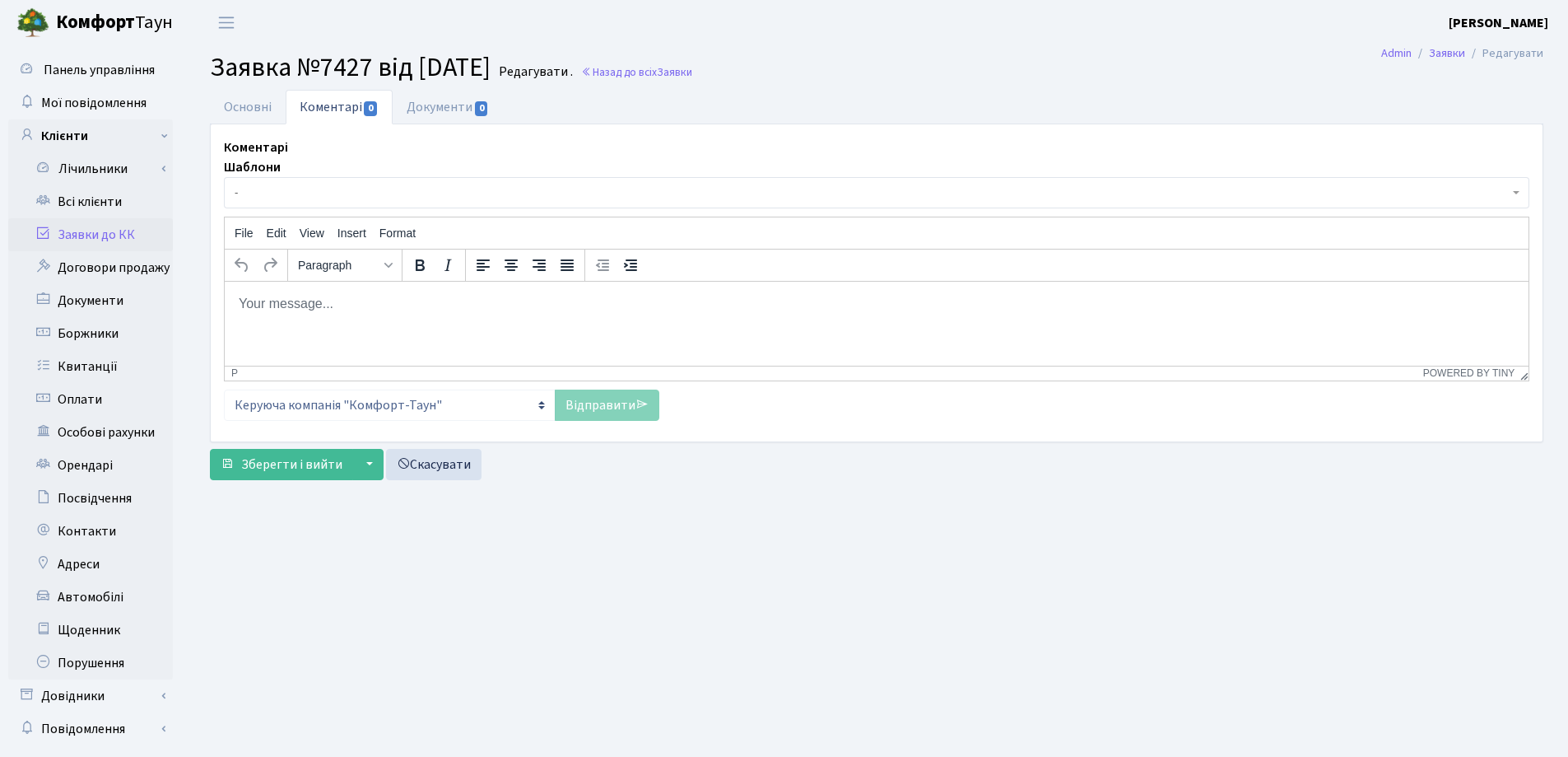
click at [295, 294] on body "Rich Text Area. Press ALT-0 for help." at bounding box center [876, 303] width 1277 height 18
click at [331, 303] on p "Добрий день. згідно додатку №1" at bounding box center [876, 303] width 1277 height 18
click at [457, 301] on p "Добрий день. Згідно додатку №1" at bounding box center [876, 303] width 1277 height 18
click at [591, 304] on p "Добрий день. Згідно додатку №1 до договору миття вікон виконується два рази на …" at bounding box center [876, 303] width 1277 height 18
click at [849, 305] on p "Добрий день. Згідно додатку №1 до договору миття вікон та дверей виконується дв…" at bounding box center [876, 303] width 1277 height 18
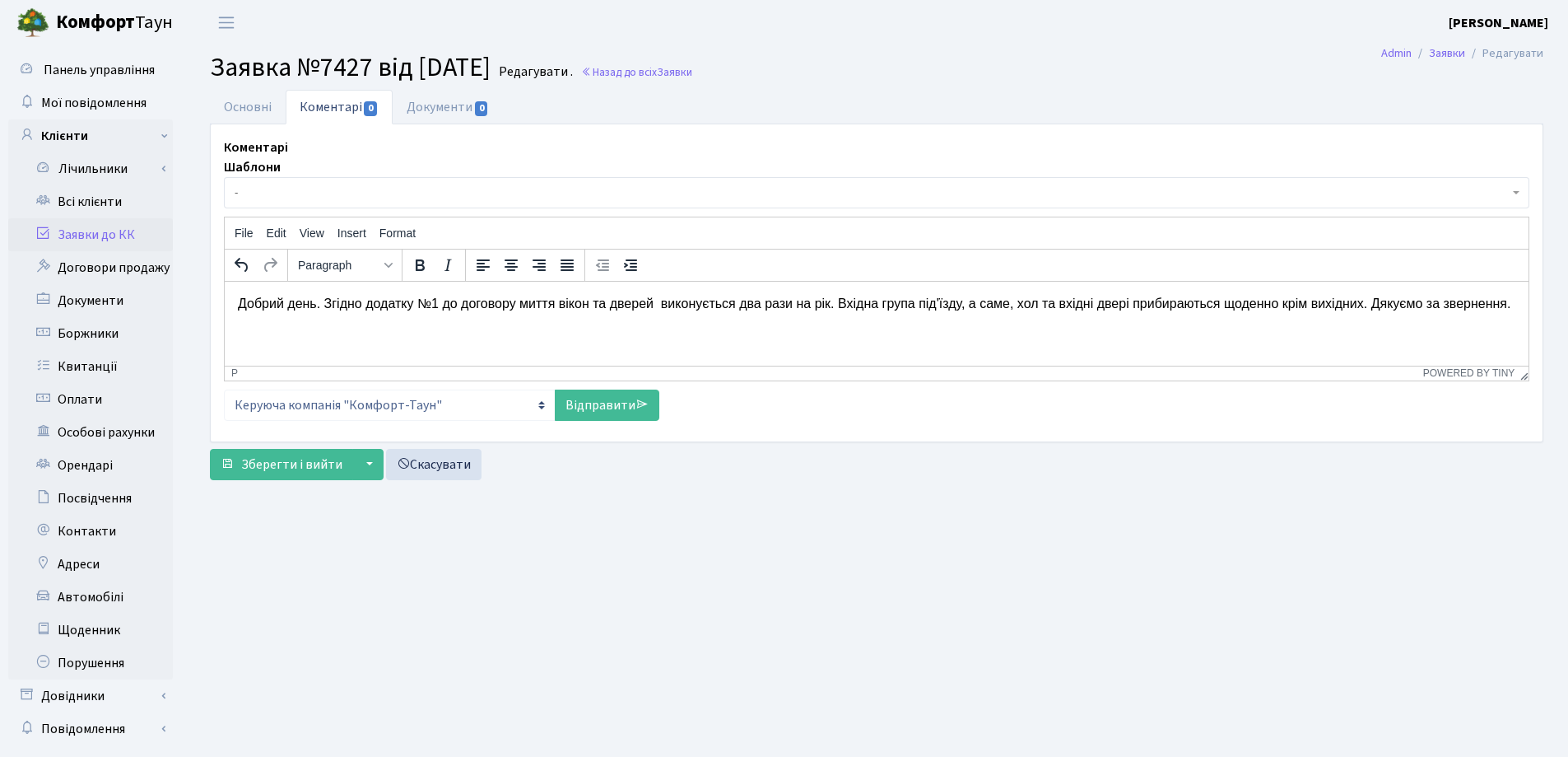
click at [1273, 305] on p "Добрий день. Згідно додатку №1 до договору миття вікон та дверей виконується дв…" at bounding box center [876, 303] width 1277 height 18
click at [603, 409] on link "Відправити" at bounding box center [607, 406] width 104 height 32
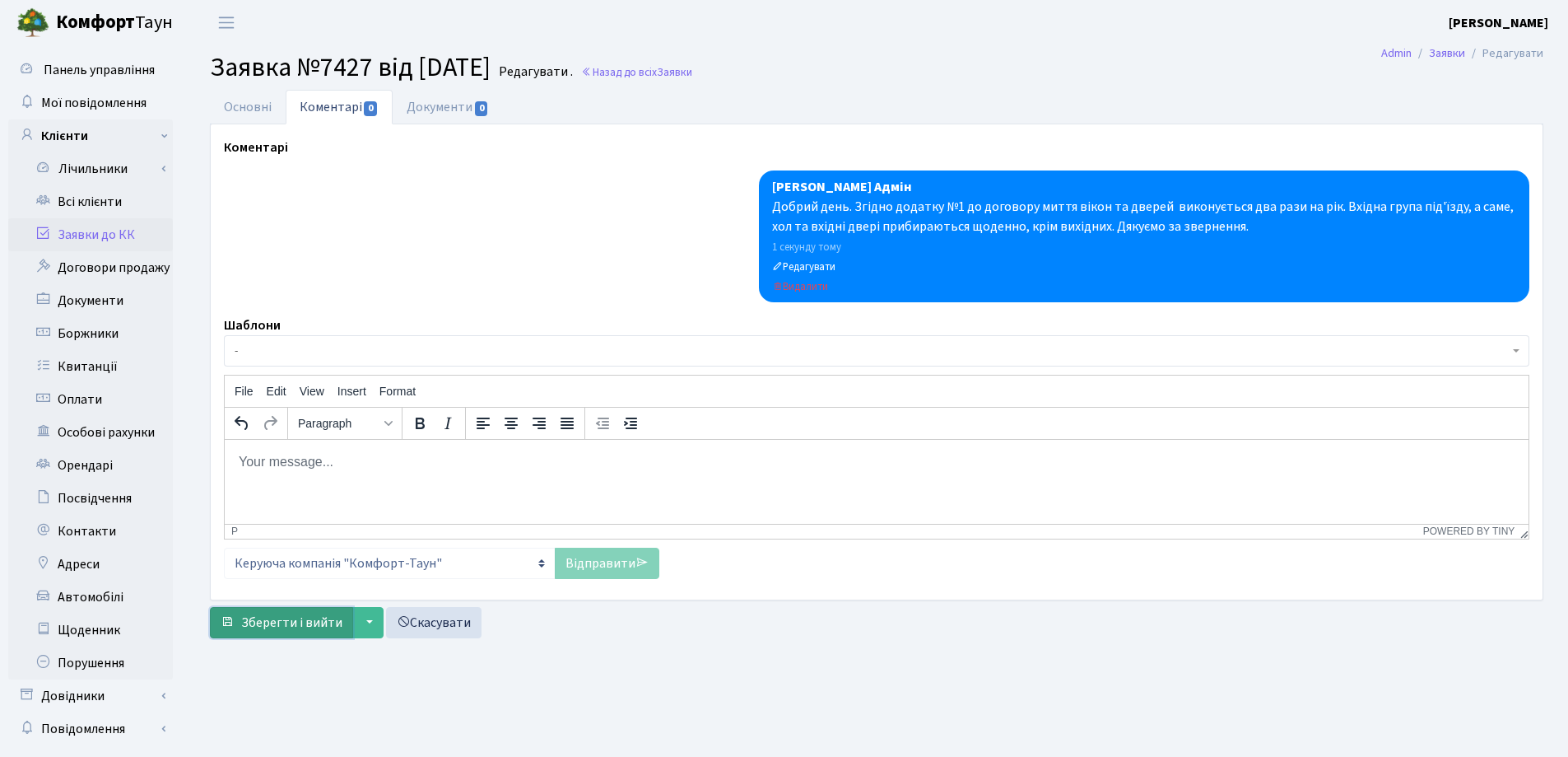
click at [303, 625] on span "Зберегти і вийти" at bounding box center [291, 623] width 101 height 18
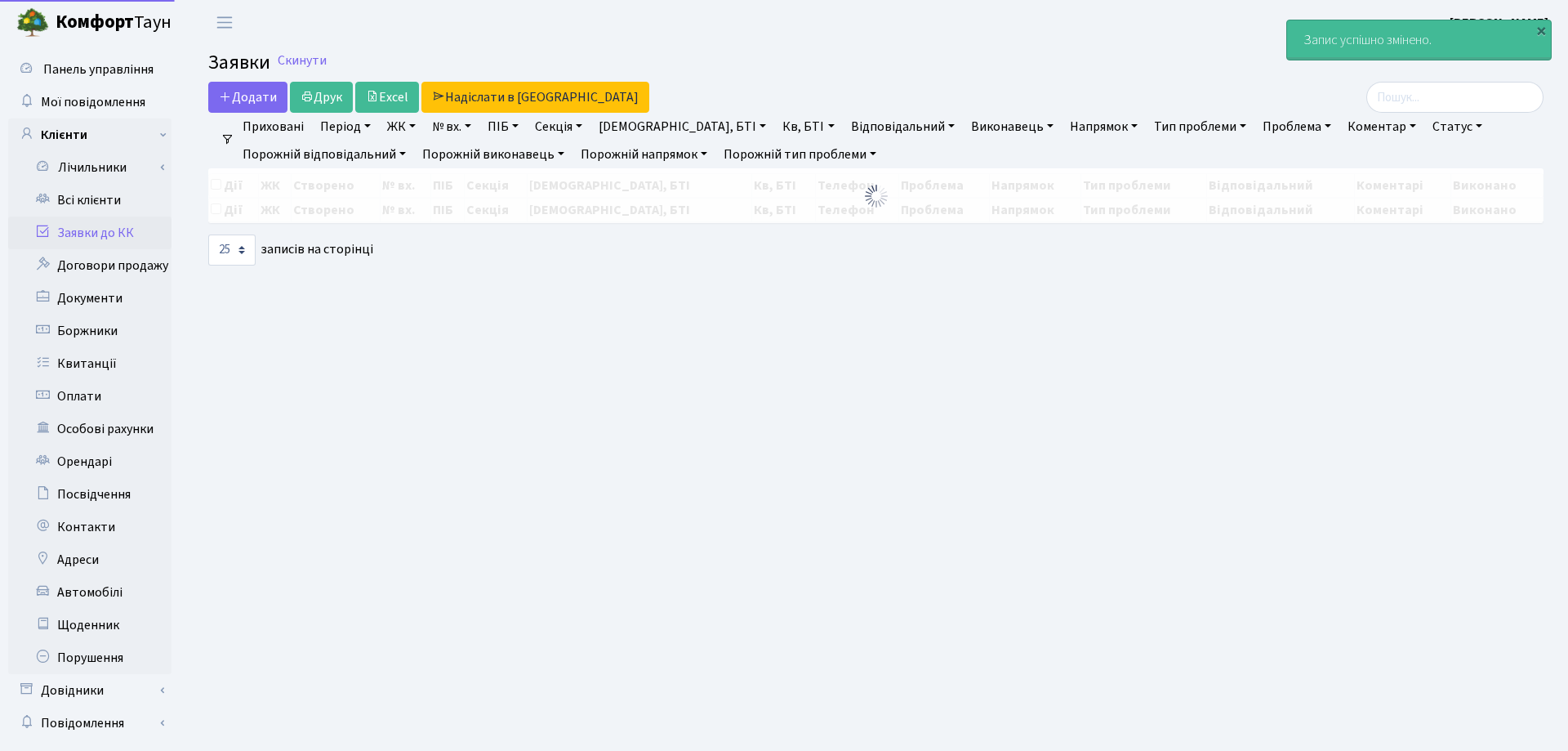
select select "25"
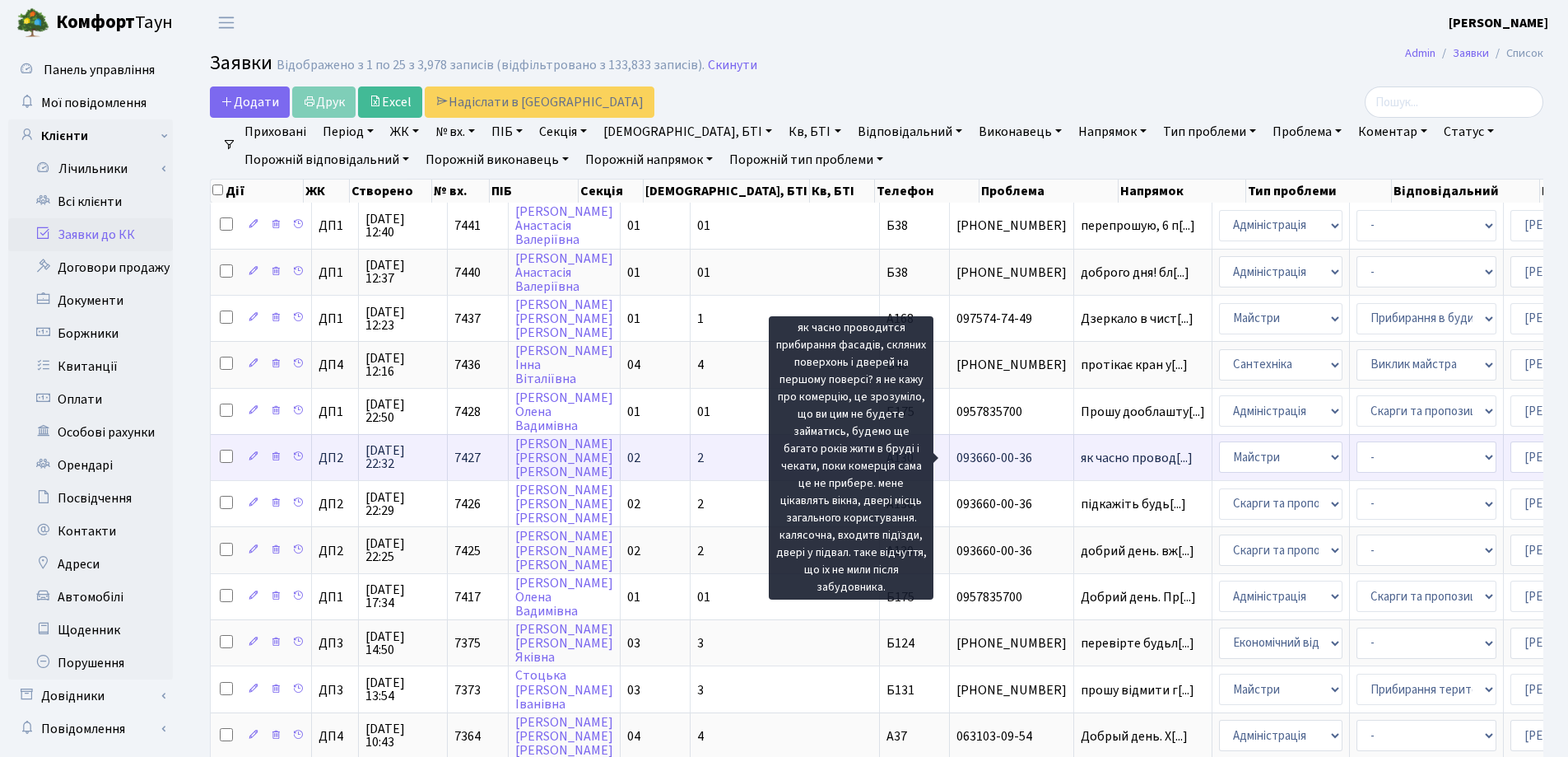
click at [1081, 461] on span "як часно провод[...]" at bounding box center [1137, 458] width 112 height 18
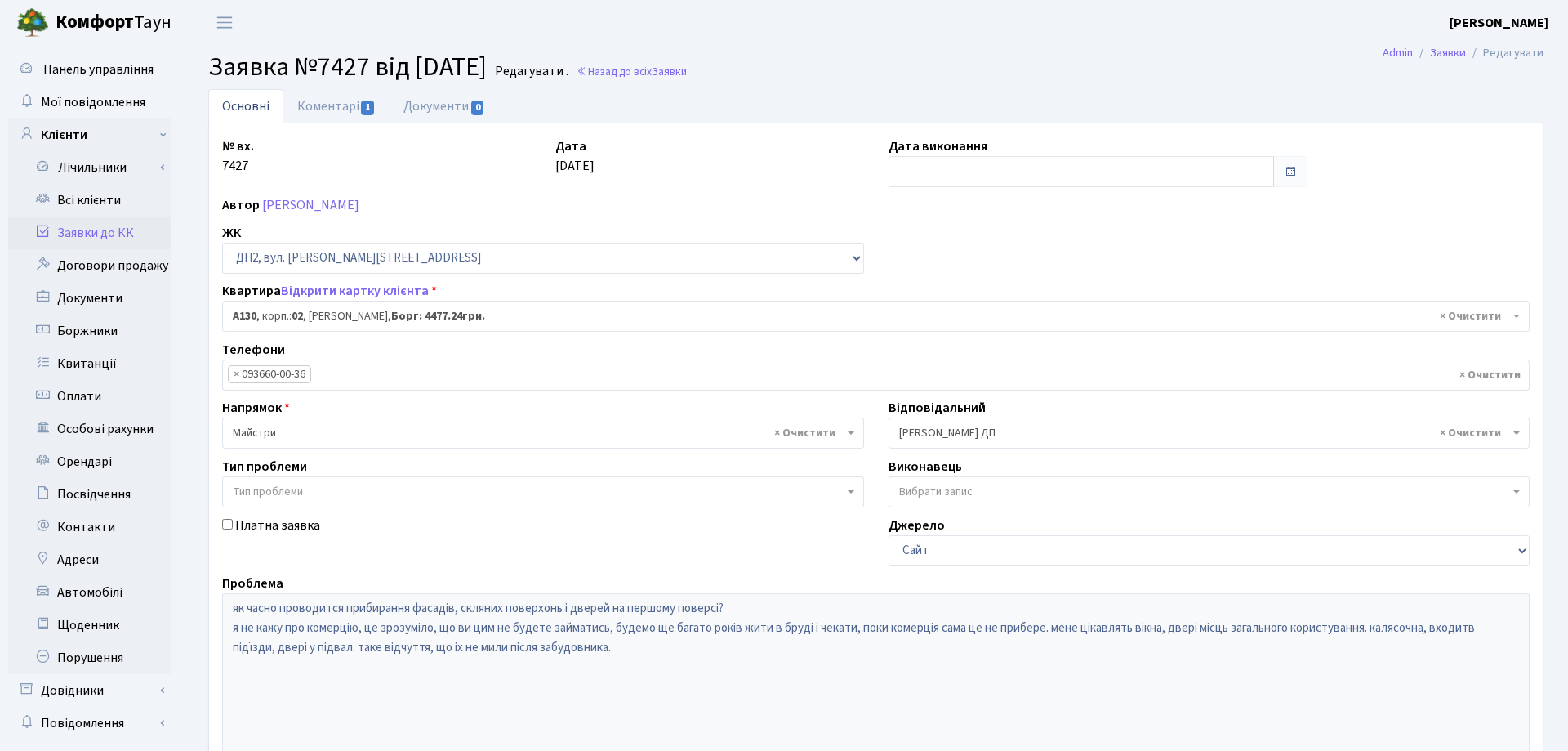
select select "30955"
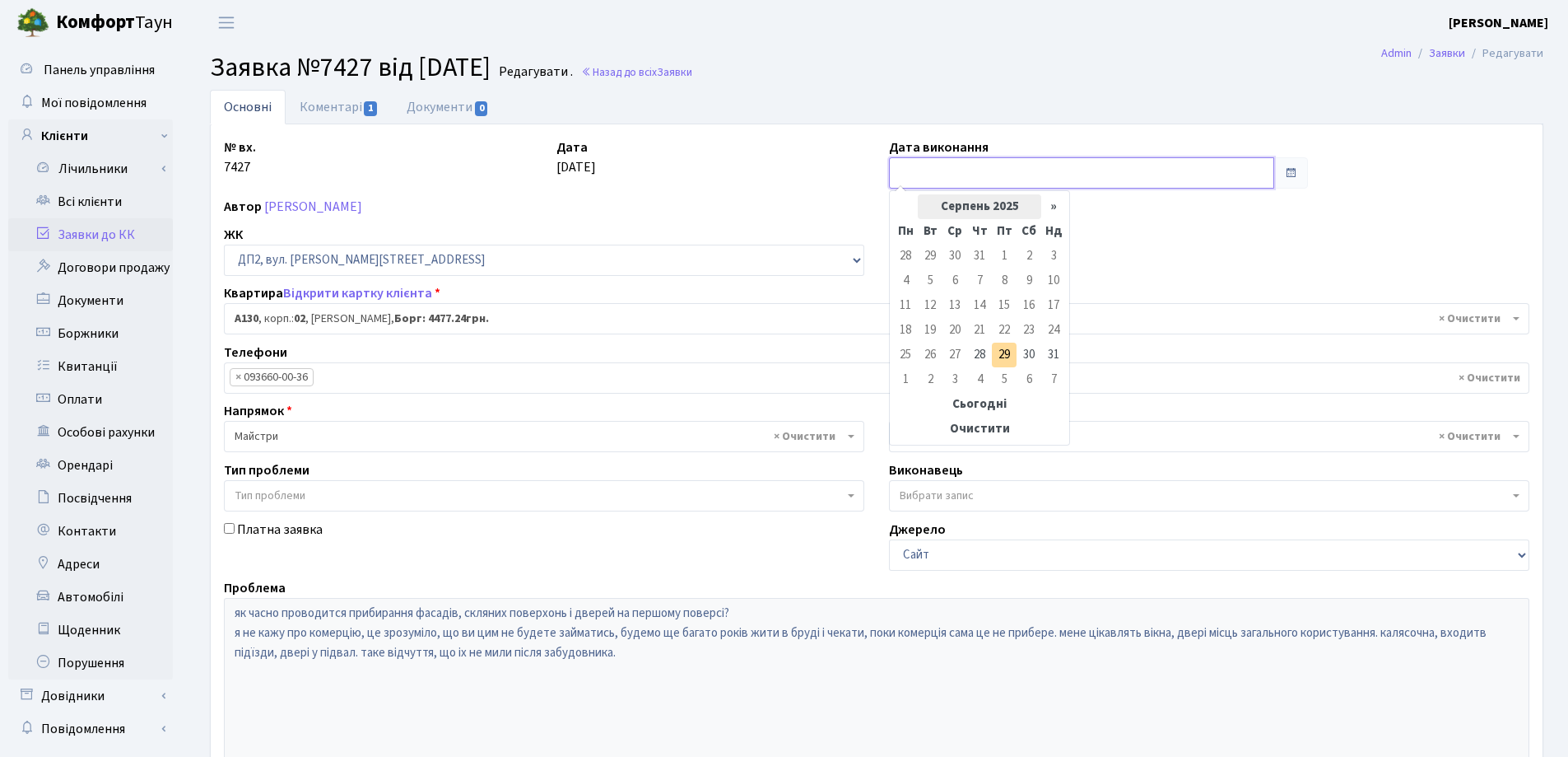
drag, startPoint x: 945, startPoint y: 175, endPoint x: 956, endPoint y: 209, distance: 35.7
click at [945, 175] on input "text" at bounding box center [1082, 173] width 385 height 32
click at [1003, 355] on td "29" at bounding box center [1004, 355] width 25 height 25
type input "[DATE]"
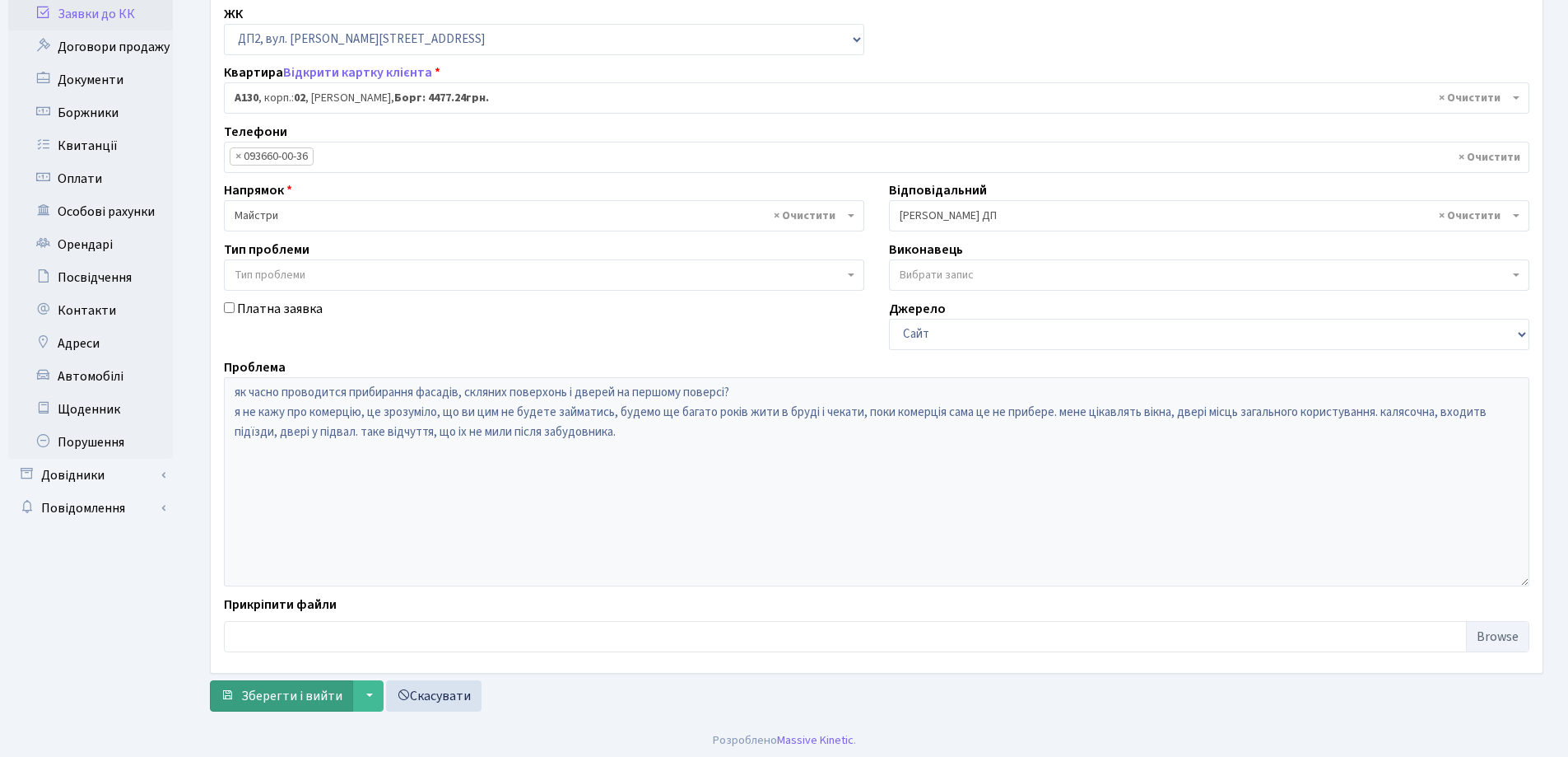
scroll to position [225, 0]
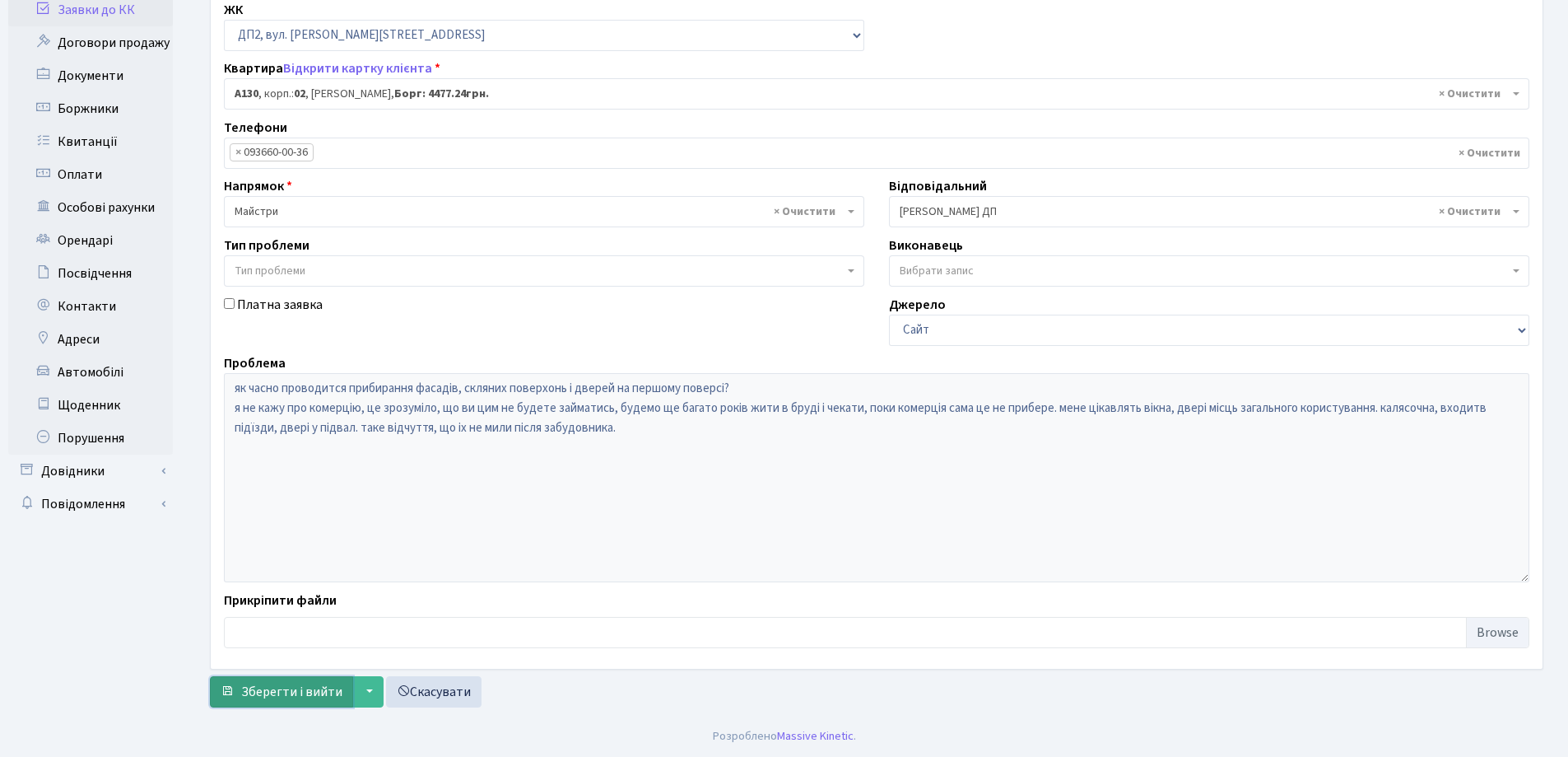
click at [314, 692] on span "Зберегти і вийти" at bounding box center [291, 691] width 101 height 18
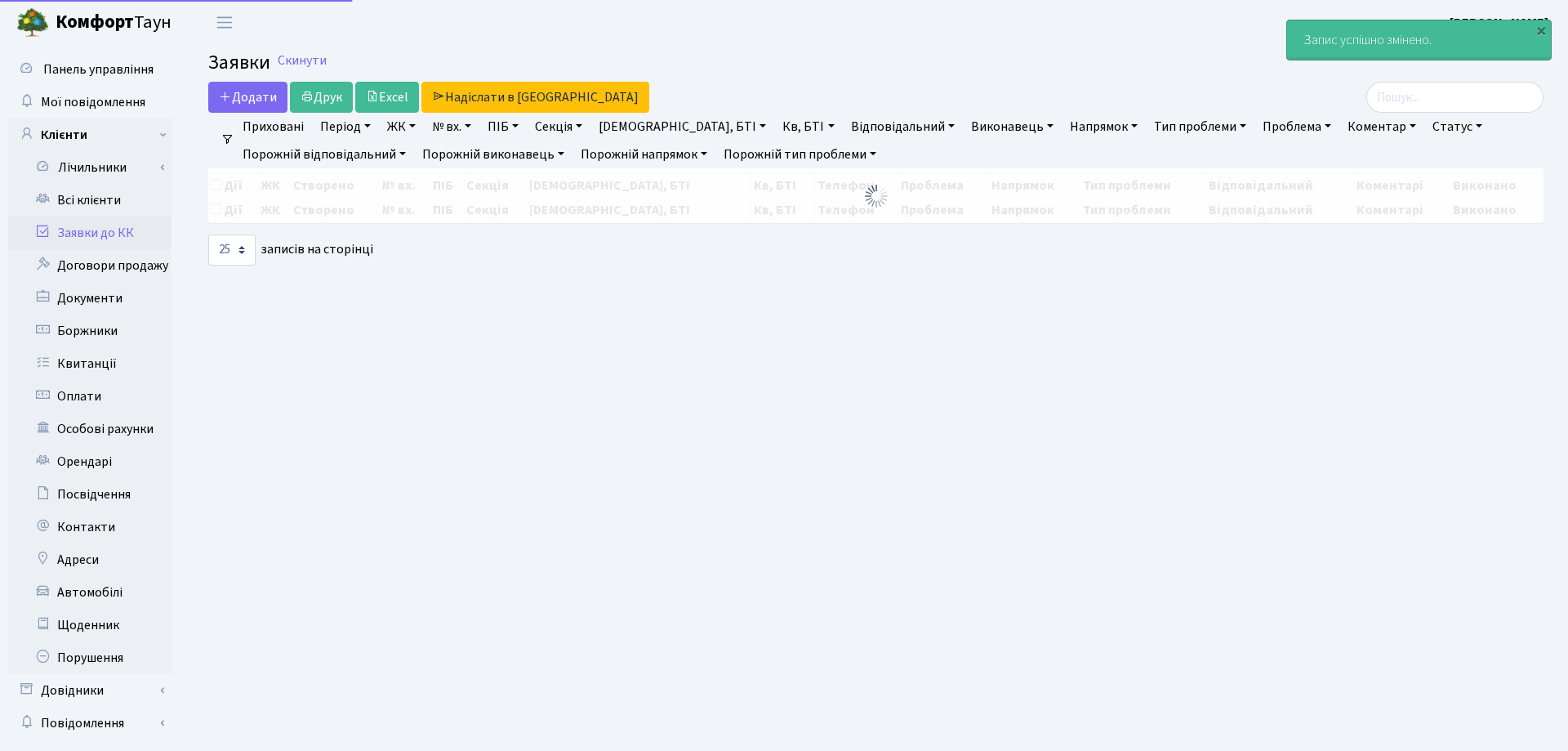
select select "25"
